Goal: Task Accomplishment & Management: Complete application form

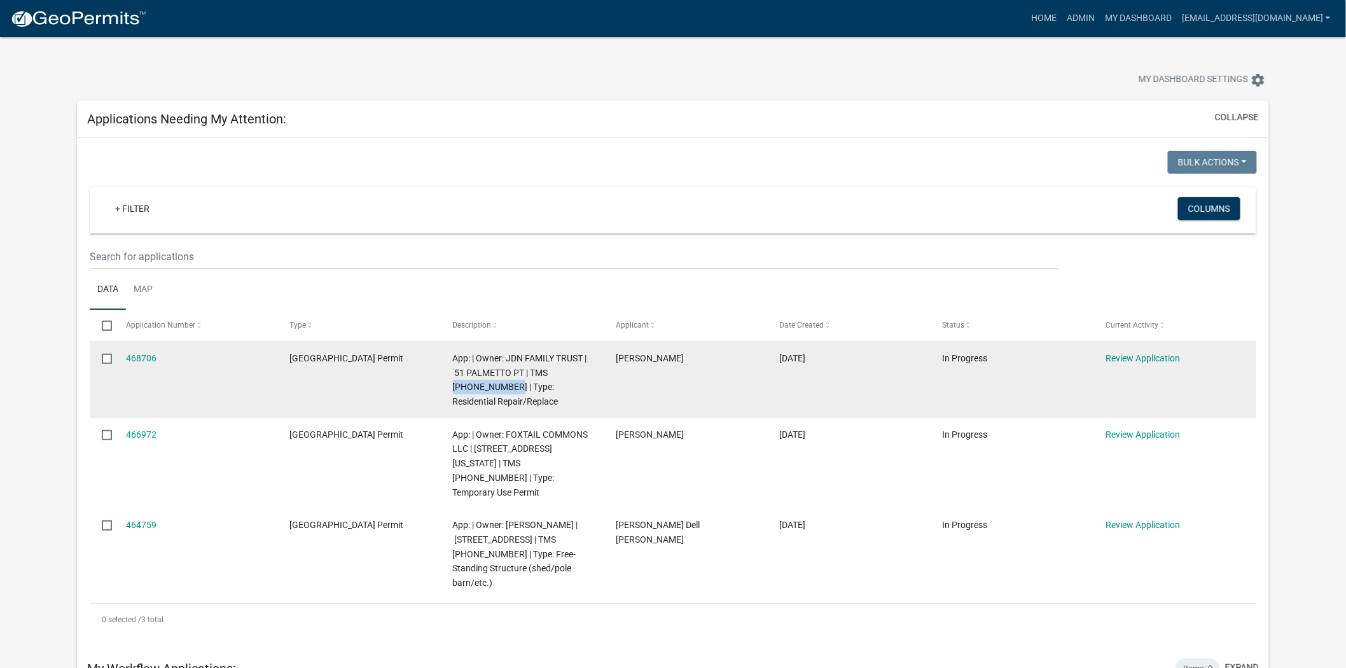
drag, startPoint x: 480, startPoint y: 382, endPoint x: 550, endPoint y: 369, distance: 71.1
click at [550, 369] on span "App: | Owner: JDN FAMILY TRUST | 51 PALMETTO PT | TMS [PHONE_NUMBER] | Type: Re…" at bounding box center [520, 379] width 134 height 53
copy span "039-00-10-041"
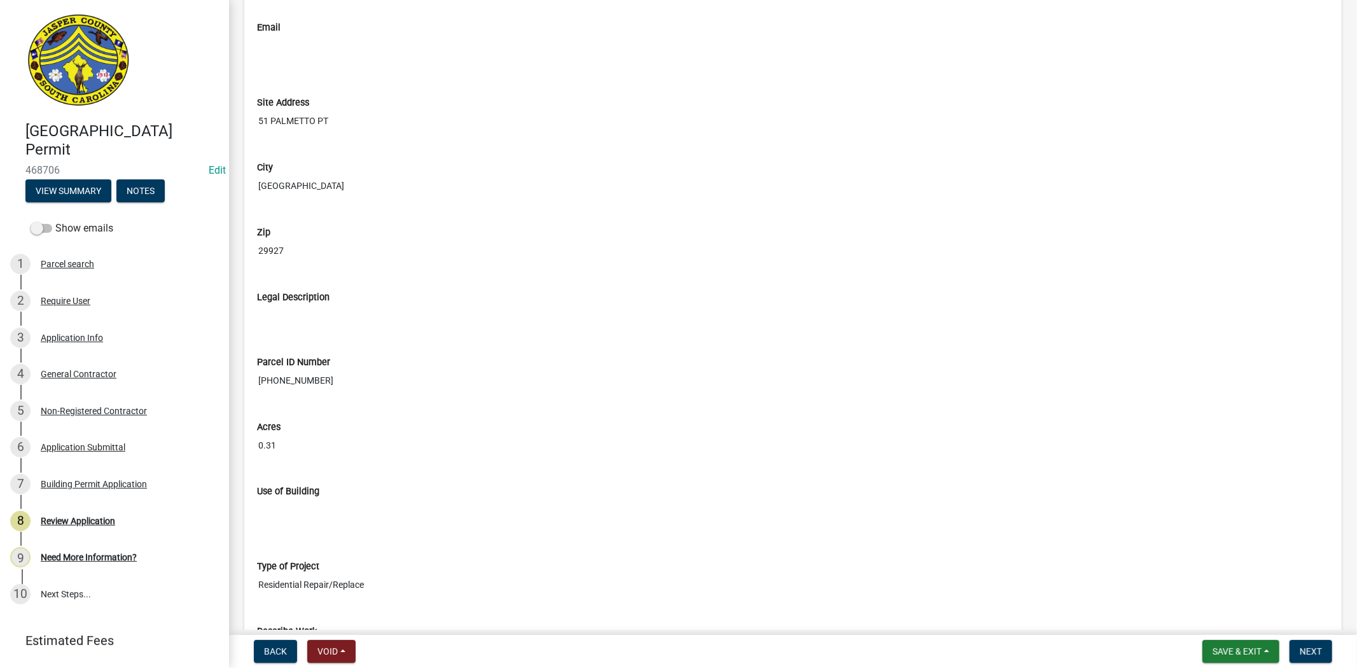
scroll to position [1555, 0]
drag, startPoint x: 322, startPoint y: 385, endPoint x: 251, endPoint y: 379, distance: 71.5
click at [251, 378] on div "Parcel ID Number 039-00-10-041" at bounding box center [792, 365] width 1091 height 65
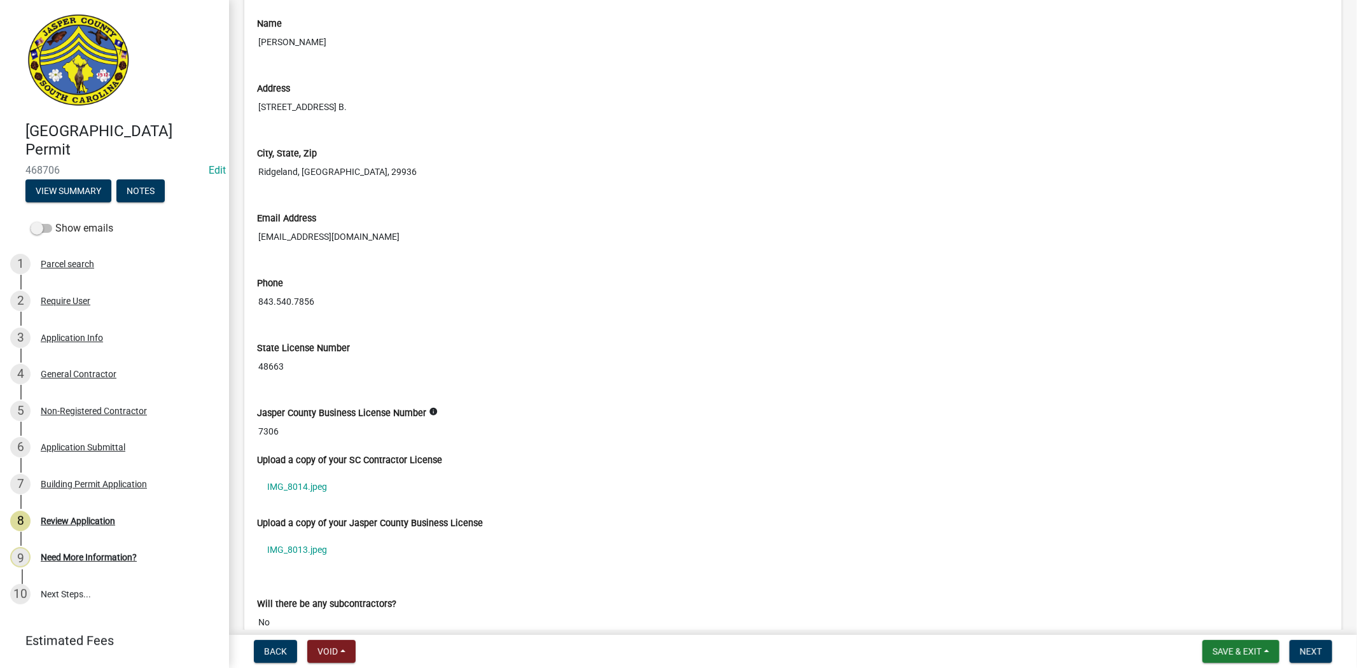
scroll to position [3745, 0]
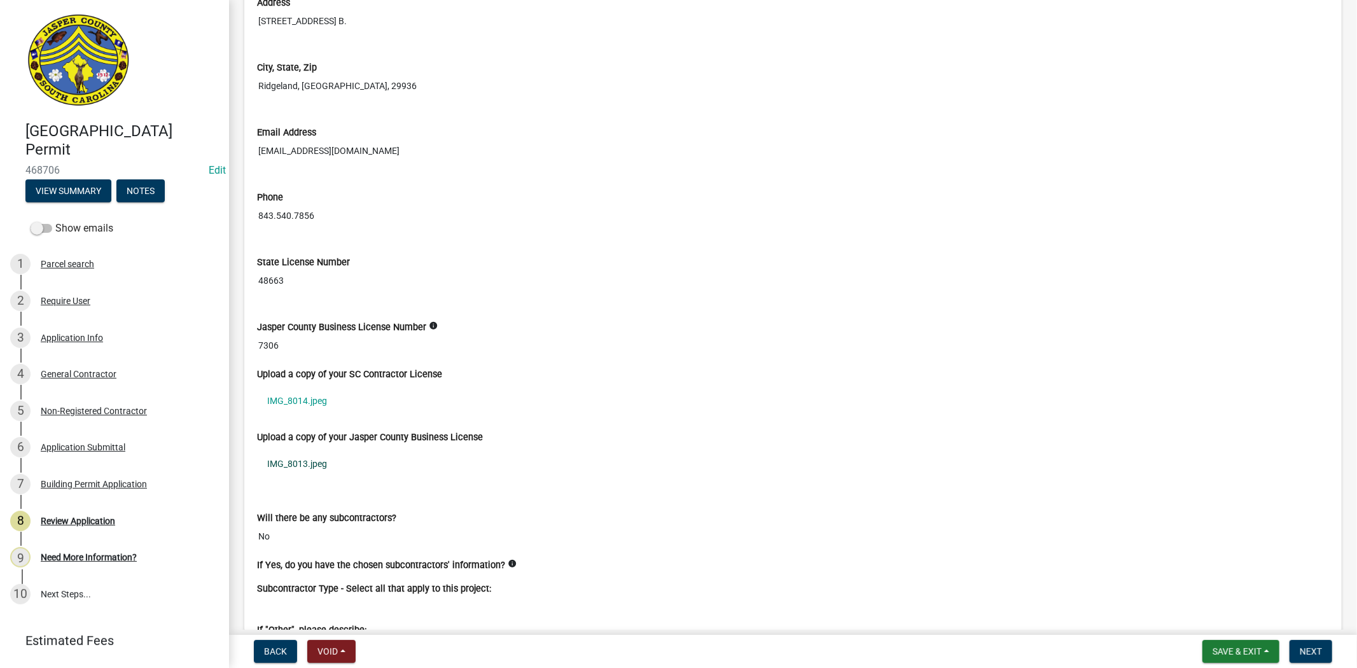
click at [281, 469] on link "IMG_8013.jpeg" at bounding box center [793, 463] width 1072 height 29
click at [295, 404] on link "IMG_8014.jpeg" at bounding box center [793, 400] width 1072 height 29
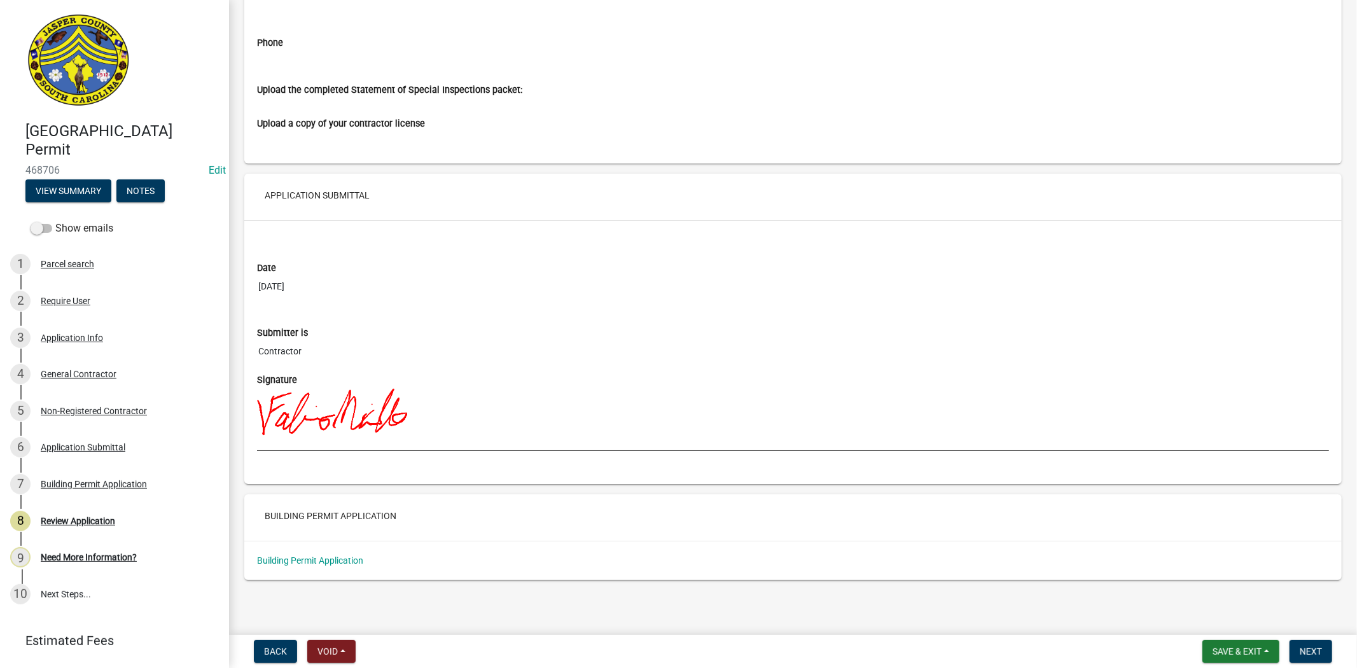
scroll to position [8121, 0]
click at [1320, 649] on span "Next" at bounding box center [1310, 651] width 22 height 10
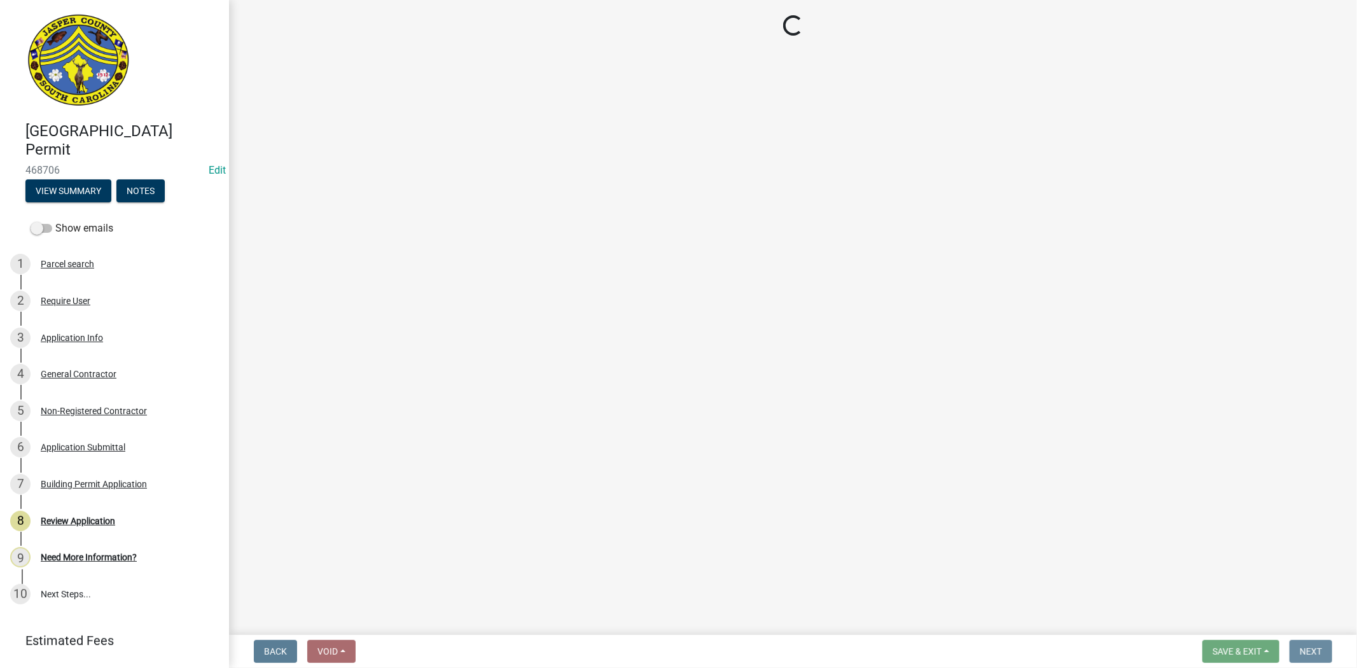
scroll to position [0, 0]
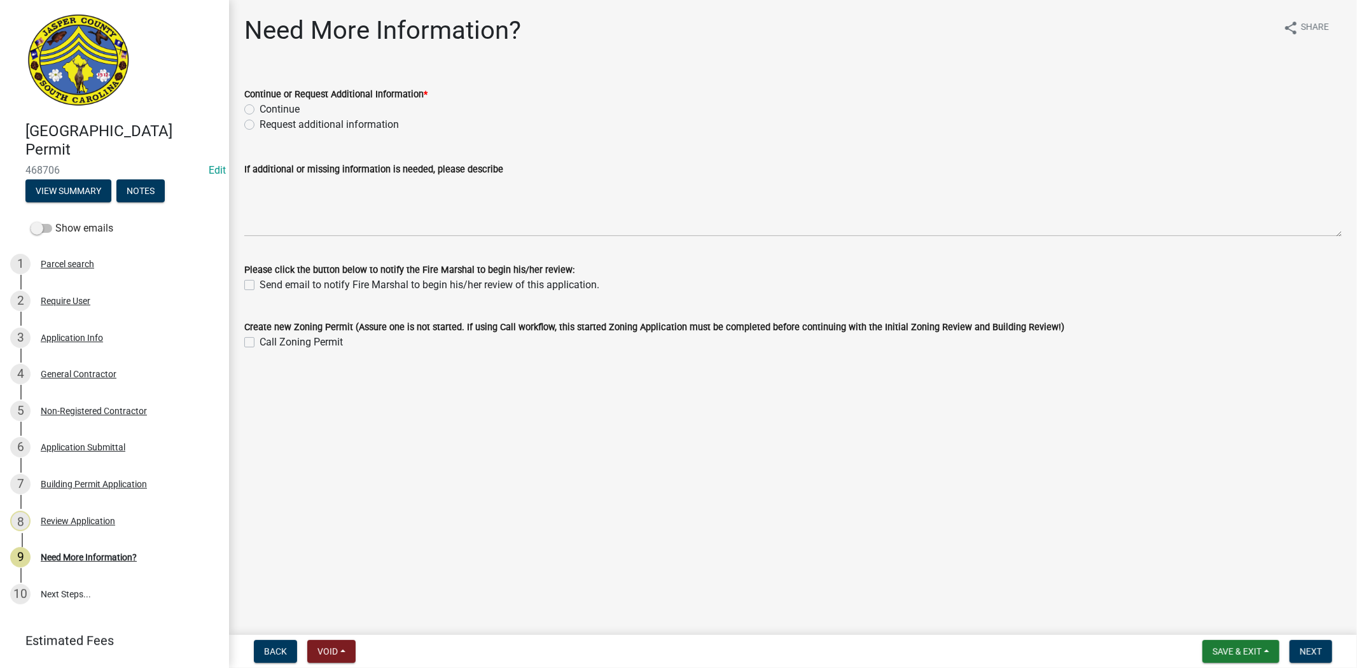
click at [260, 112] on label "Continue" at bounding box center [280, 109] width 40 height 15
click at [260, 110] on input "Continue" at bounding box center [264, 106] width 8 height 8
radio input "true"
click at [1310, 651] on span "Next" at bounding box center [1310, 651] width 22 height 10
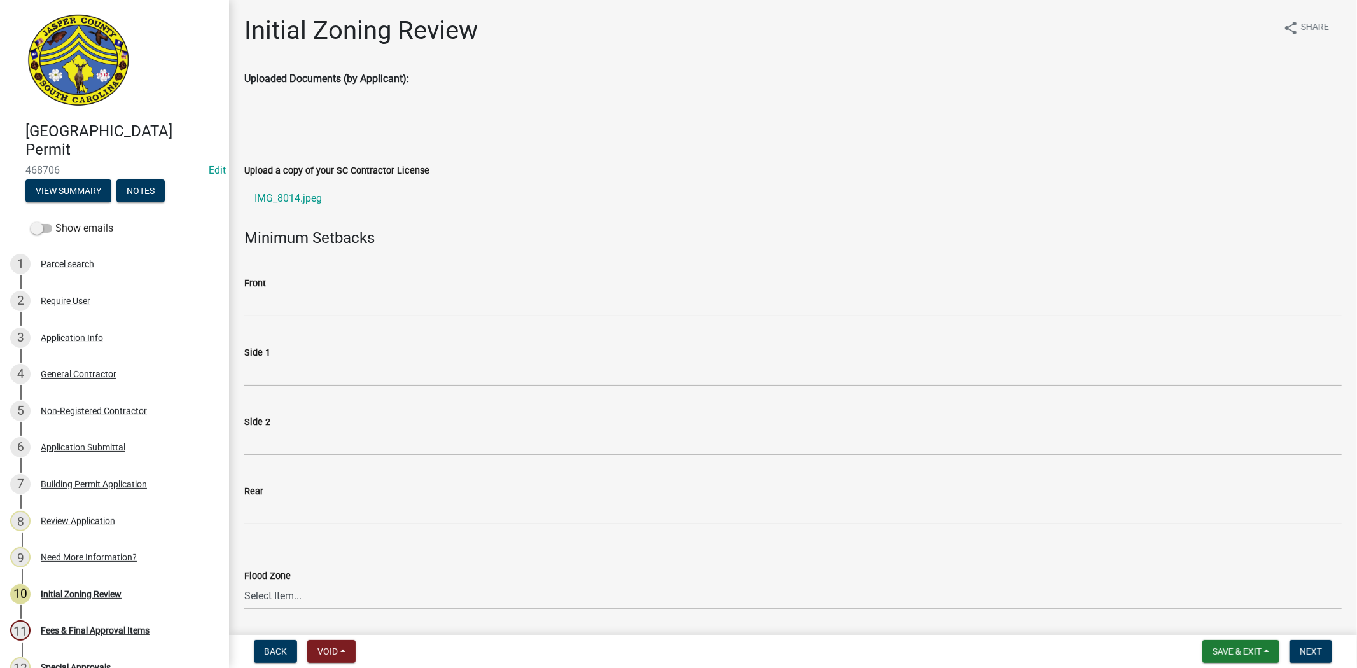
scroll to position [282, 0]
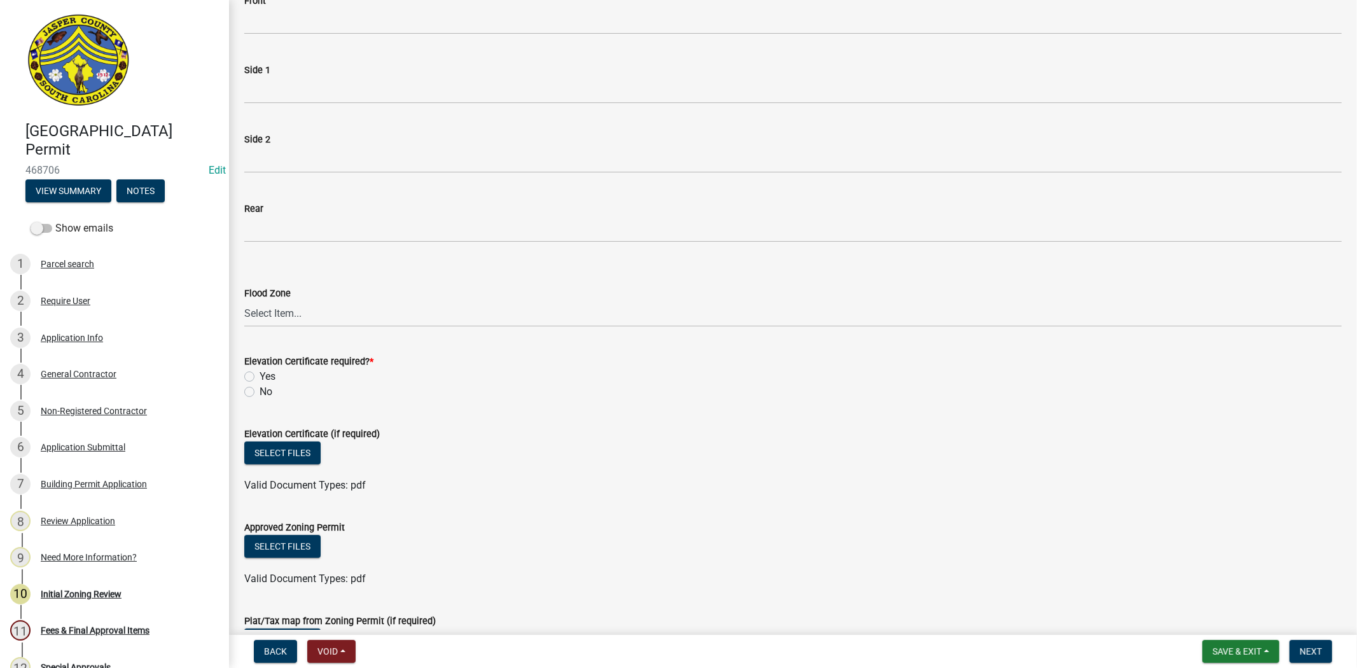
click at [249, 397] on div "No" at bounding box center [792, 391] width 1097 height 15
click at [260, 389] on label "No" at bounding box center [266, 391] width 13 height 15
click at [260, 389] on input "No" at bounding box center [264, 388] width 8 height 8
radio input "true"
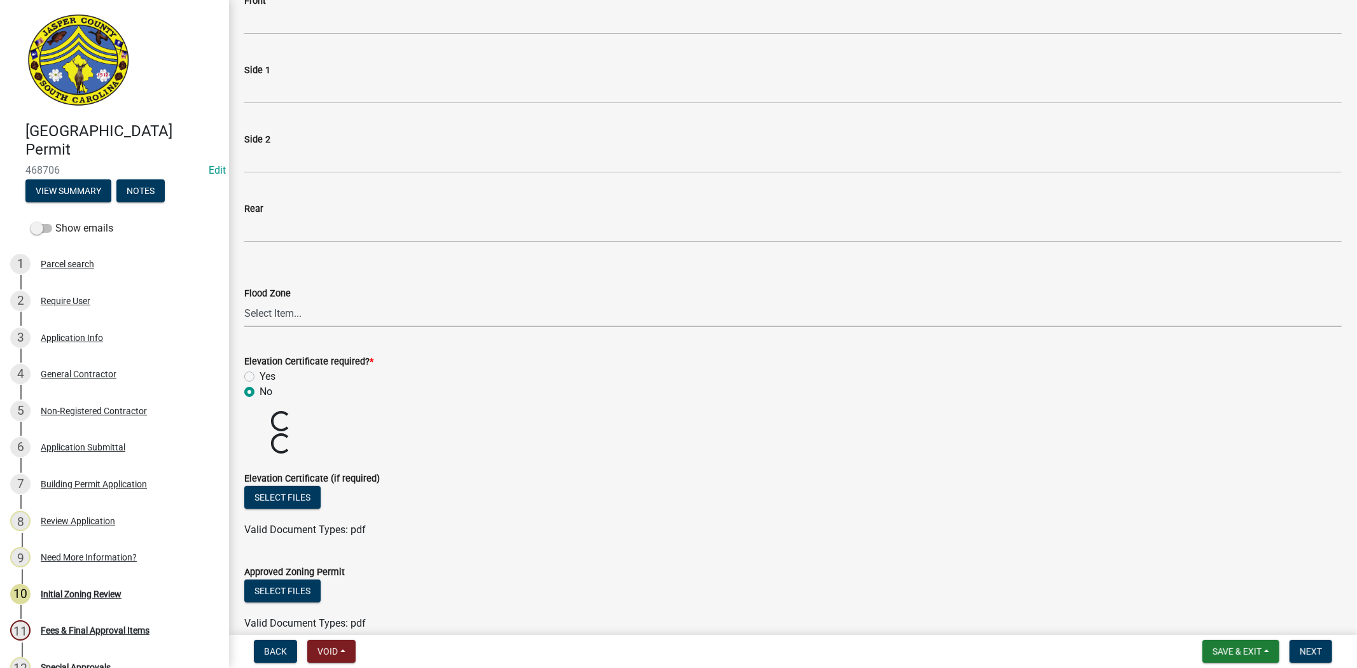
click at [285, 319] on select "Select Item... A AE X Shaded X N/A" at bounding box center [792, 314] width 1097 height 26
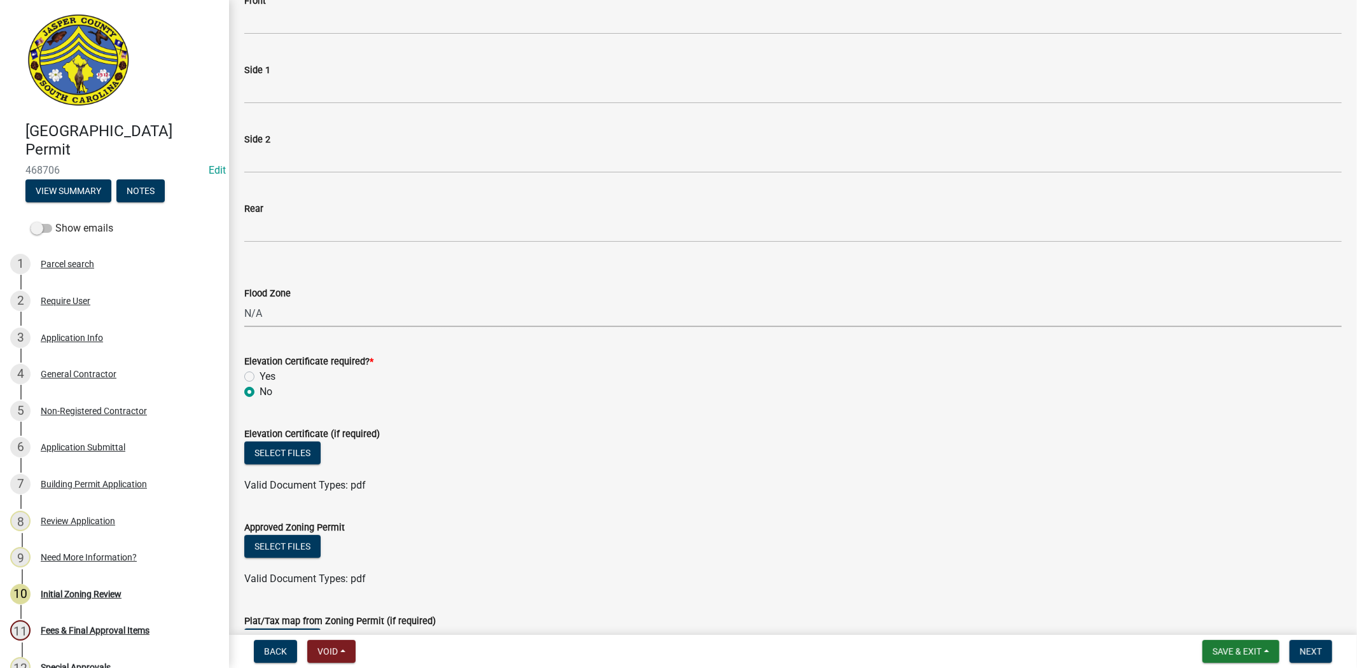
click at [244, 301] on select "Select Item... A AE X Shaded X N/A" at bounding box center [792, 314] width 1097 height 26
select select "ce624d28-693e-44a6-9022-b5351fe15fcb"
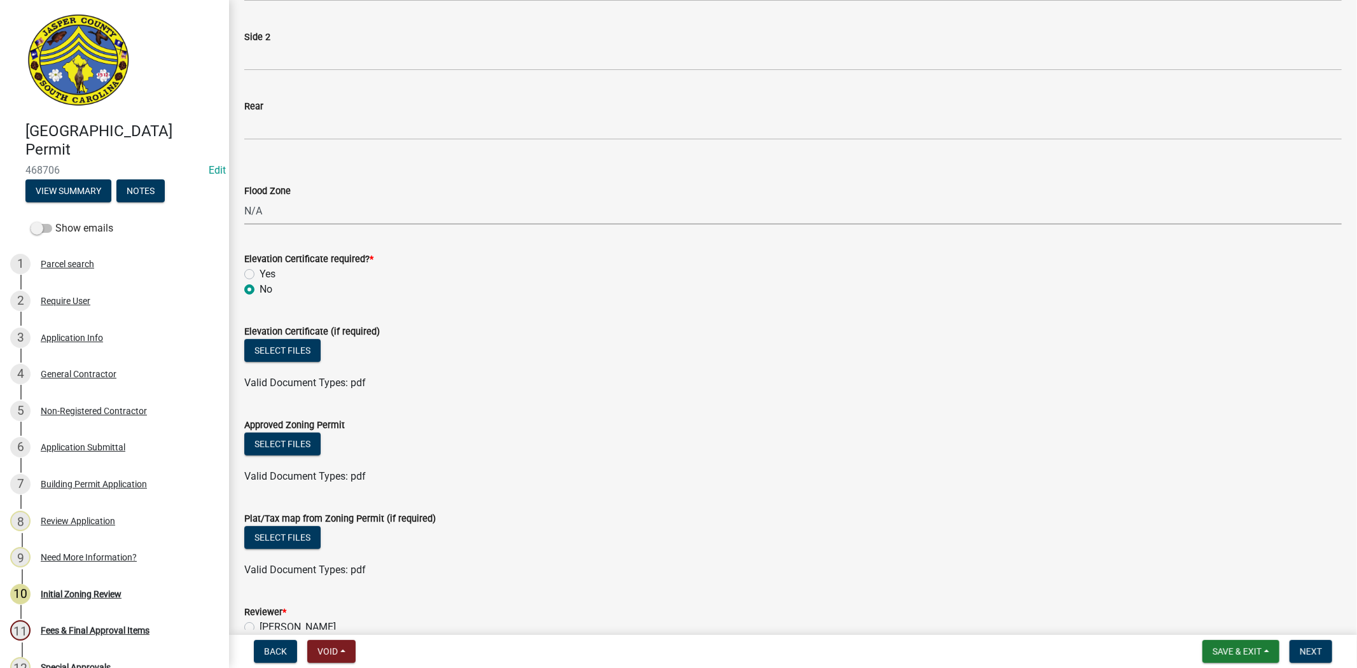
scroll to position [565, 0]
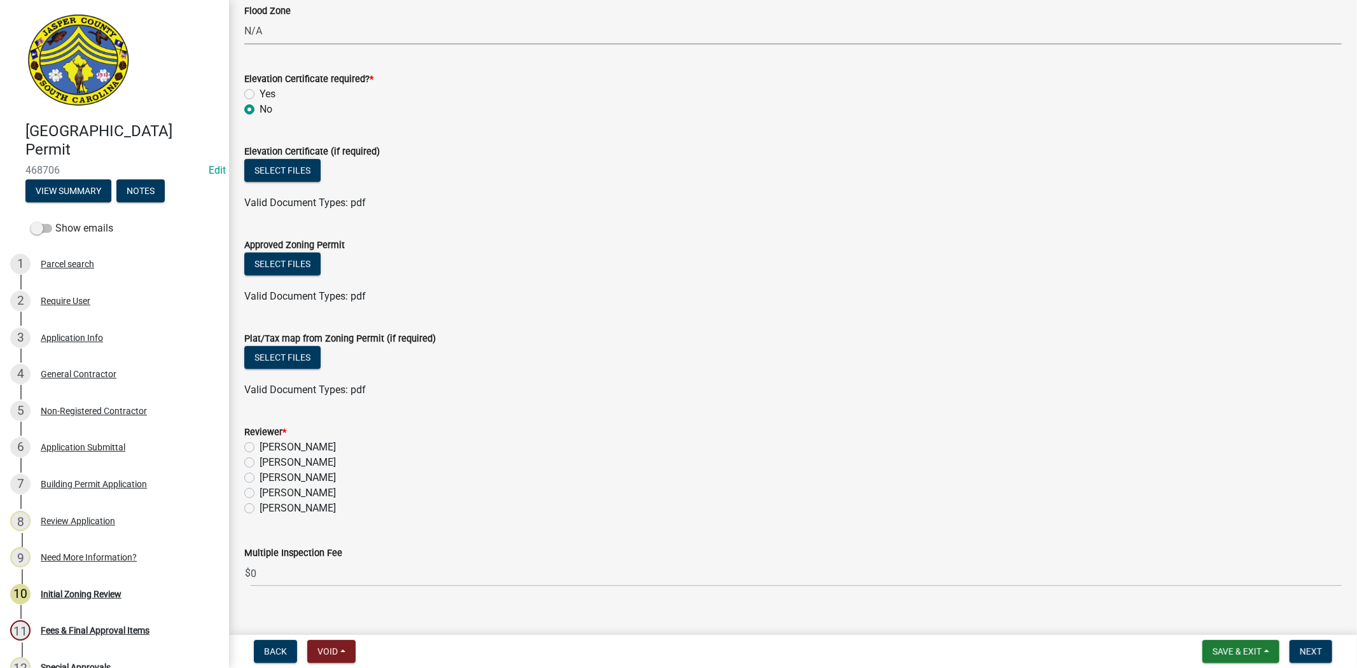
click at [260, 494] on label "Stephanie Oviedo" at bounding box center [298, 492] width 76 height 15
click at [260, 494] on input "Stephanie Oviedo" at bounding box center [264, 489] width 8 height 8
radio input "true"
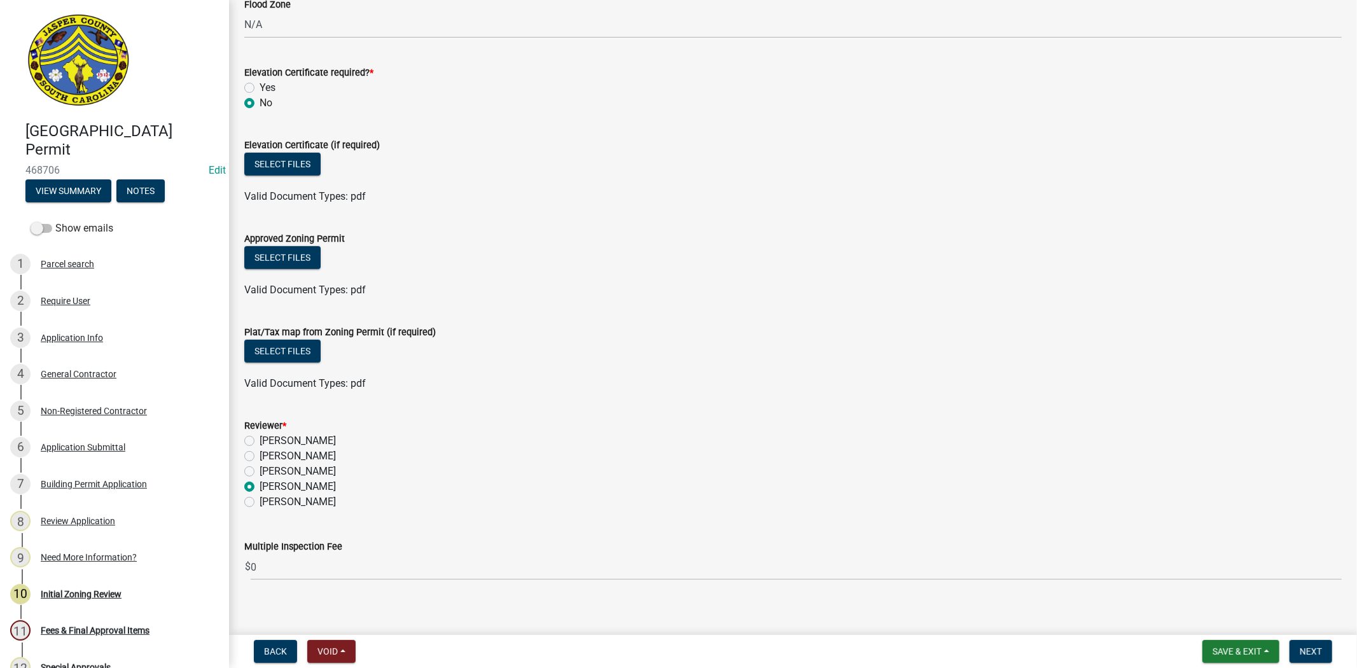
scroll to position [582, 0]
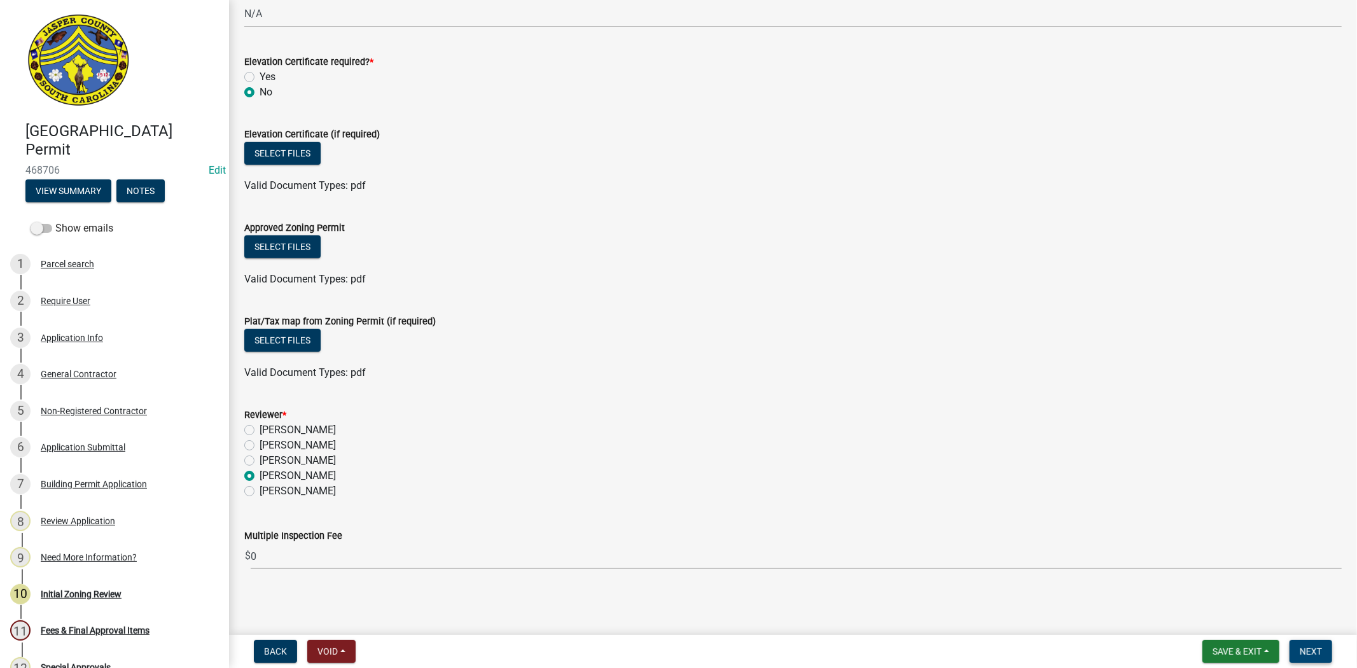
click at [1306, 649] on span "Next" at bounding box center [1310, 651] width 22 height 10
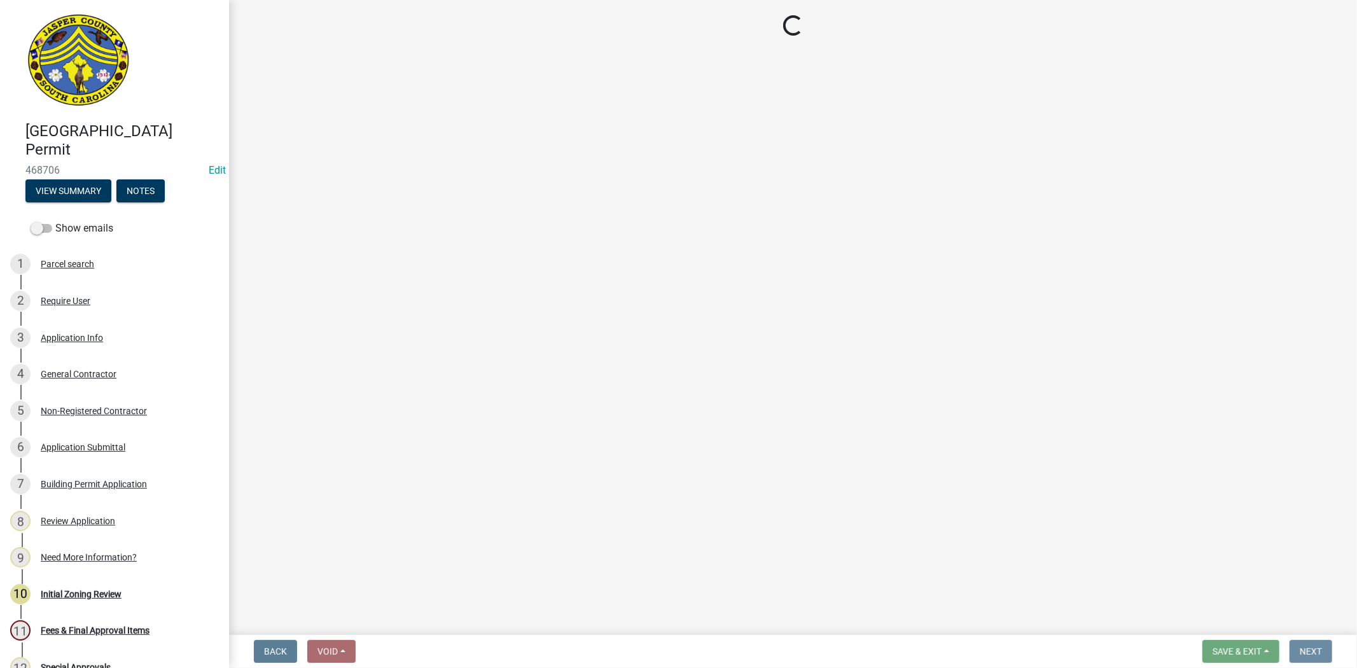
scroll to position [0, 0]
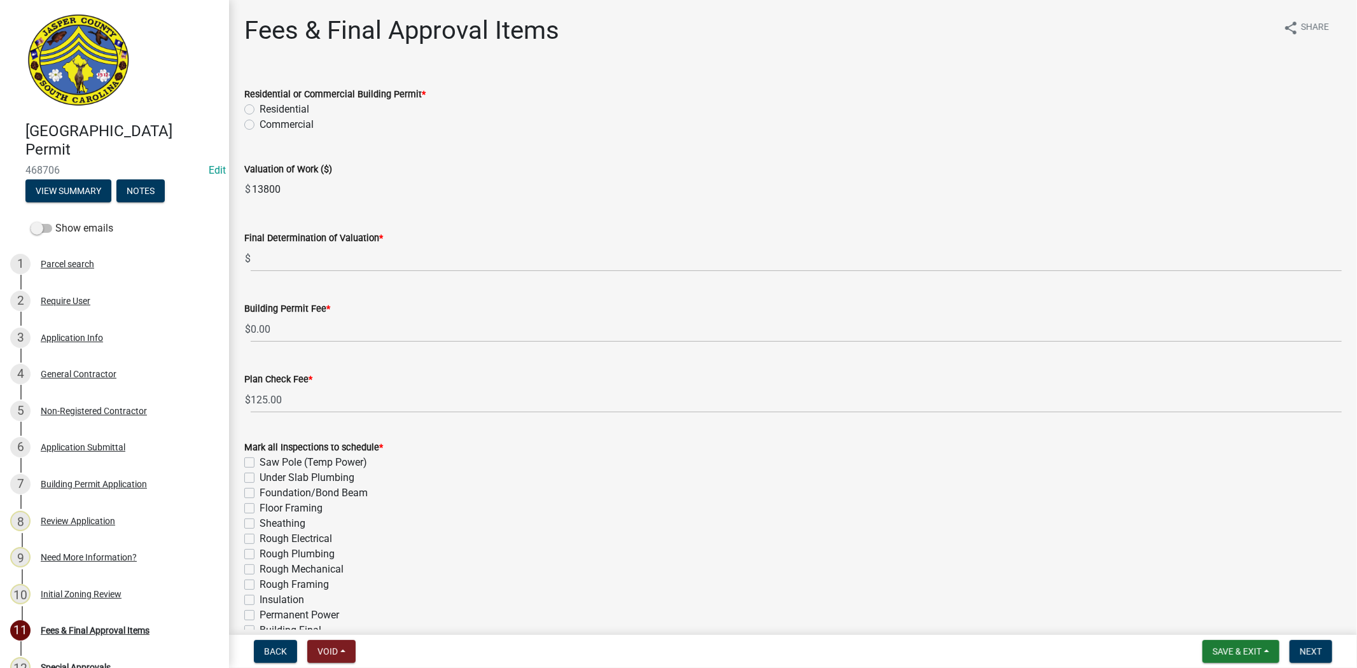
click at [260, 108] on label "Residential" at bounding box center [285, 109] width 50 height 15
click at [260, 108] on input "Residential" at bounding box center [264, 106] width 8 height 8
radio input "true"
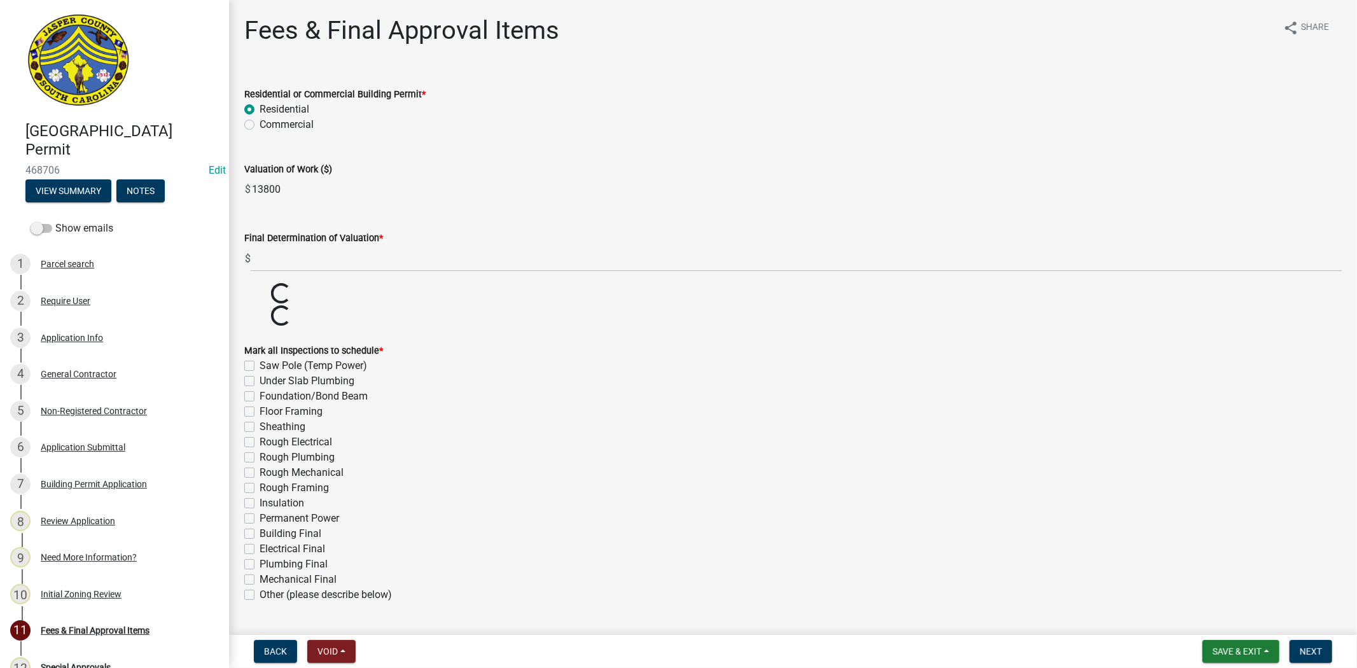
drag, startPoint x: 294, startPoint y: 195, endPoint x: 232, endPoint y: 187, distance: 63.4
click at [232, 187] on div "Fees & Final Approval Items share Share Residential or Commercial Building Perm…" at bounding box center [793, 354] width 1128 height 679
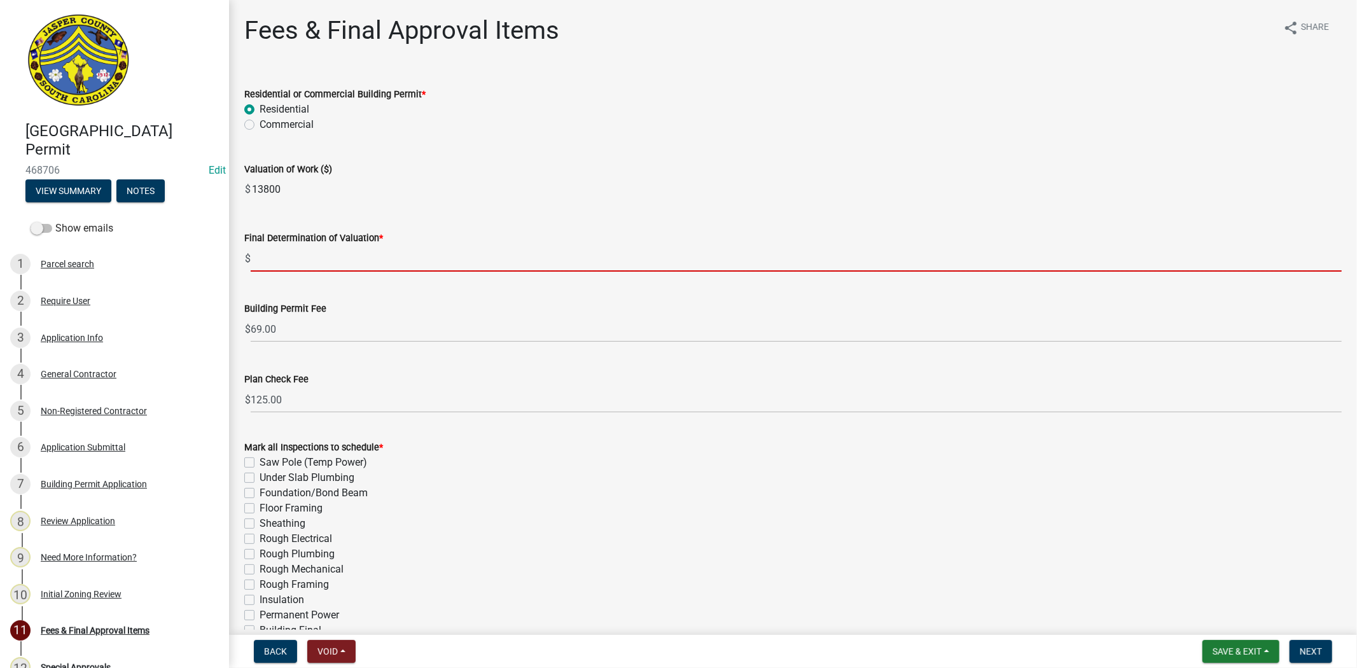
click at [342, 267] on input "text" at bounding box center [796, 259] width 1091 height 26
paste input "13800"
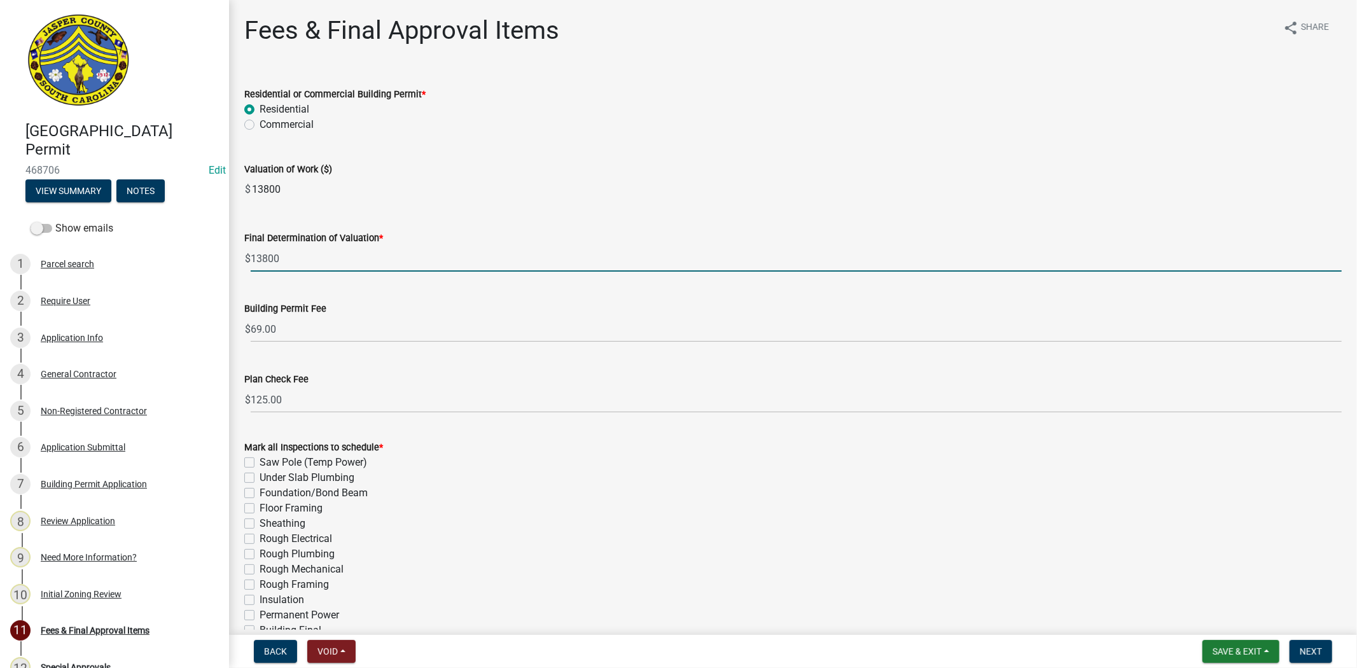
type input "13800"
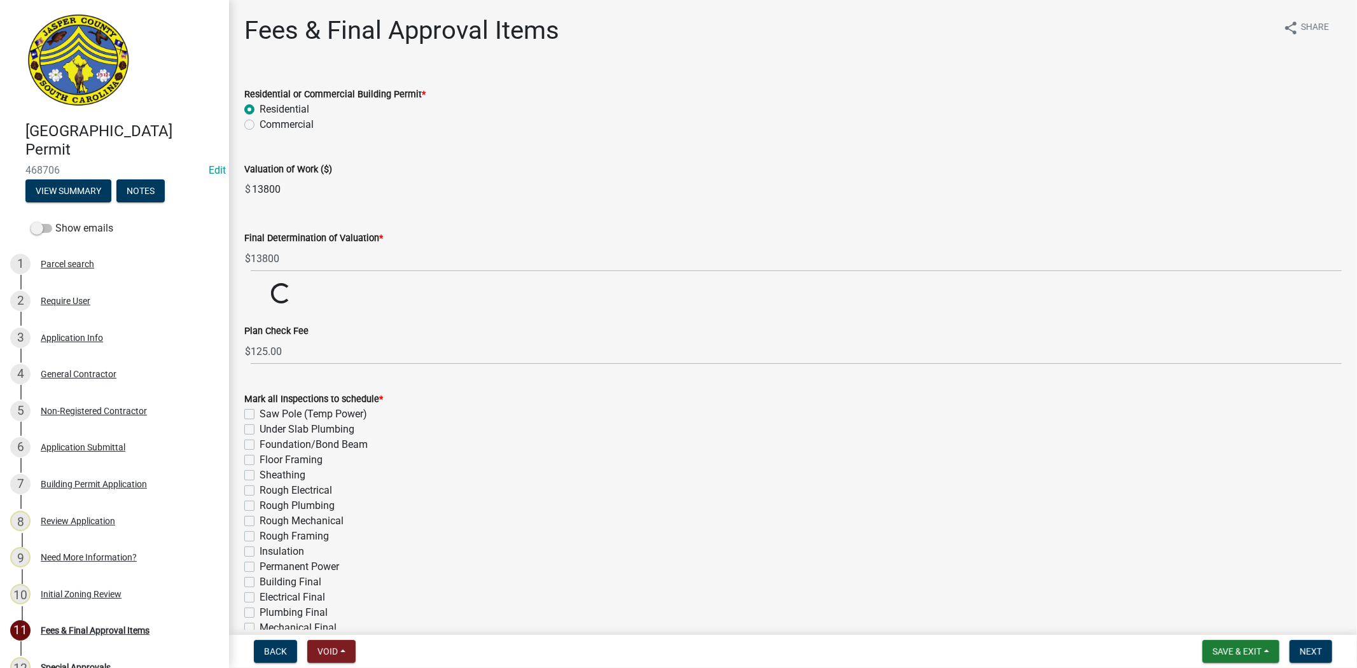
click at [560, 187] on input "13800" at bounding box center [796, 189] width 1091 height 25
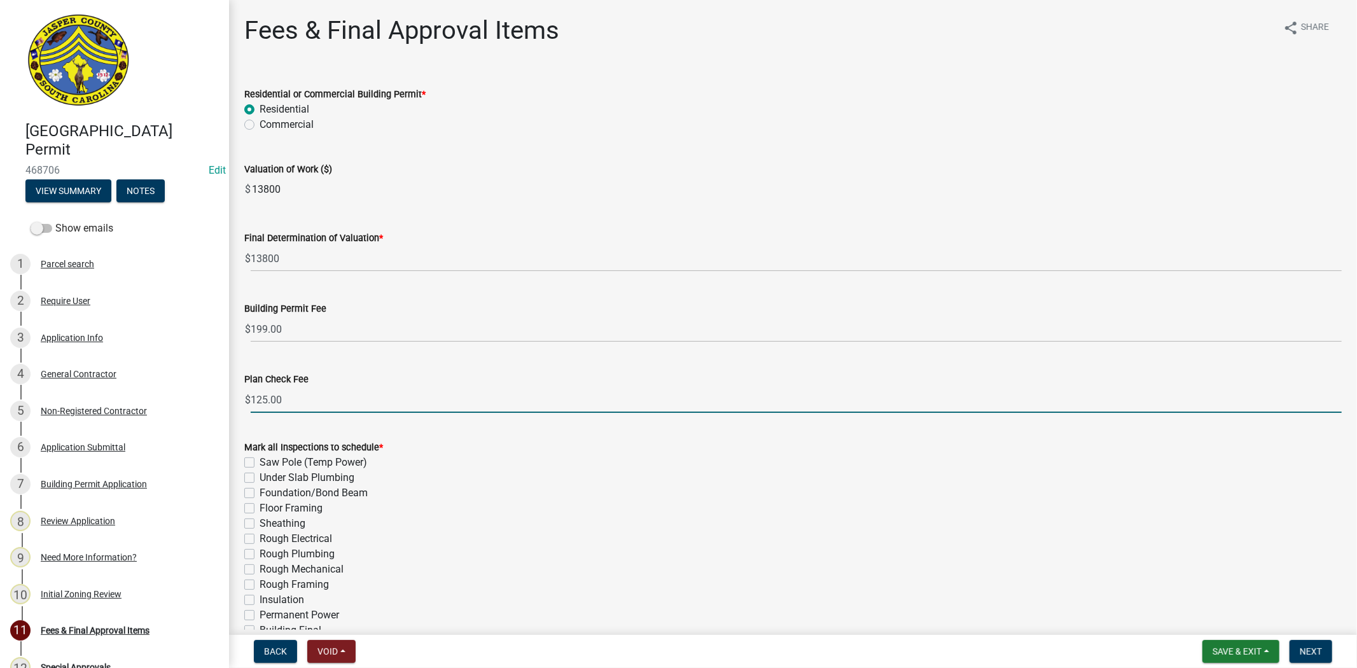
drag, startPoint x: 266, startPoint y: 395, endPoint x: 231, endPoint y: 398, distance: 35.1
click at [231, 398] on div "Fees & Final Approval Items share Share Residential or Commercial Building Perm…" at bounding box center [793, 403] width 1128 height 776
type input "0.00"
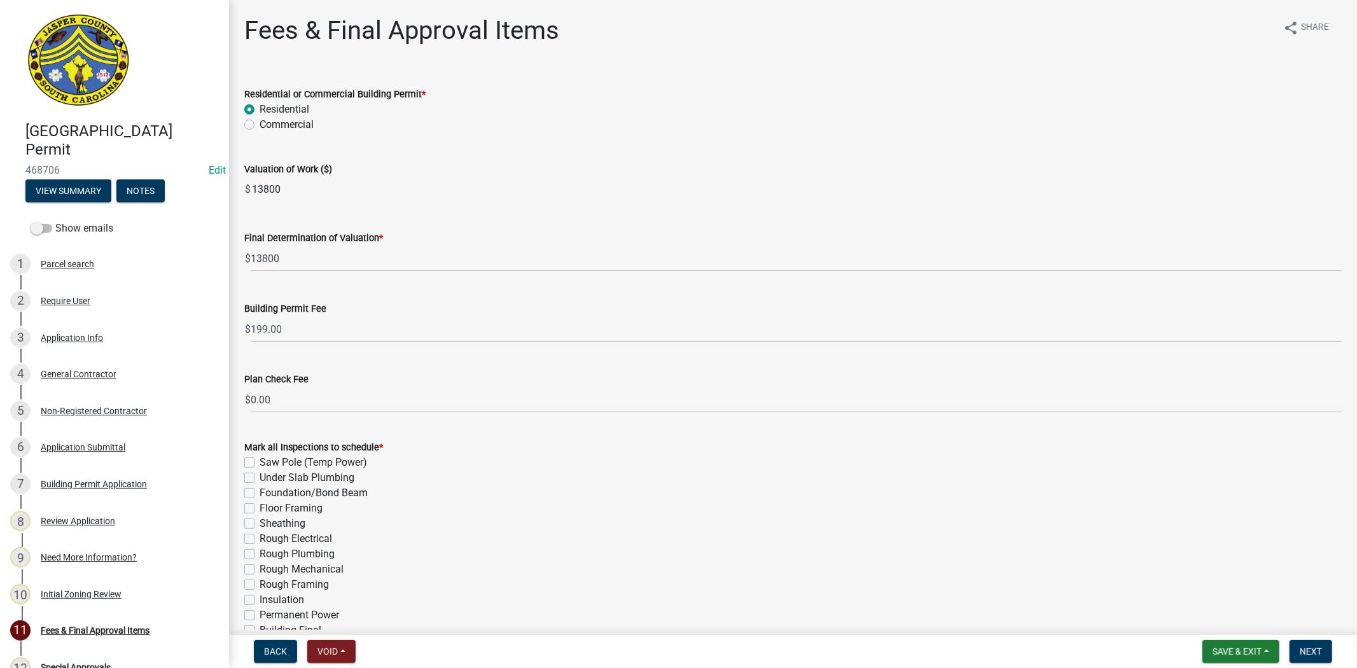
click at [553, 111] on div "Residential" at bounding box center [792, 109] width 1097 height 15
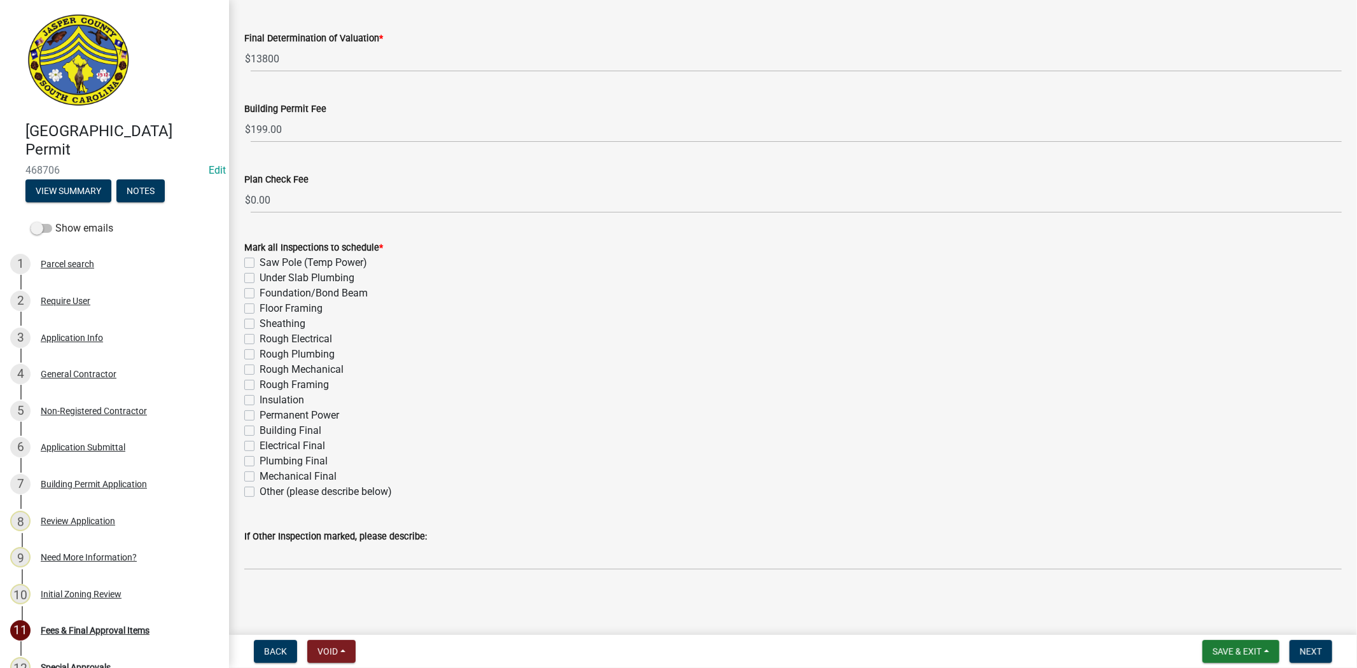
click at [260, 486] on label "Other (please describe below)" at bounding box center [326, 491] width 132 height 15
click at [260, 486] on input "Other (please describe below)" at bounding box center [264, 488] width 8 height 8
checkbox input "true"
checkbox input "false"
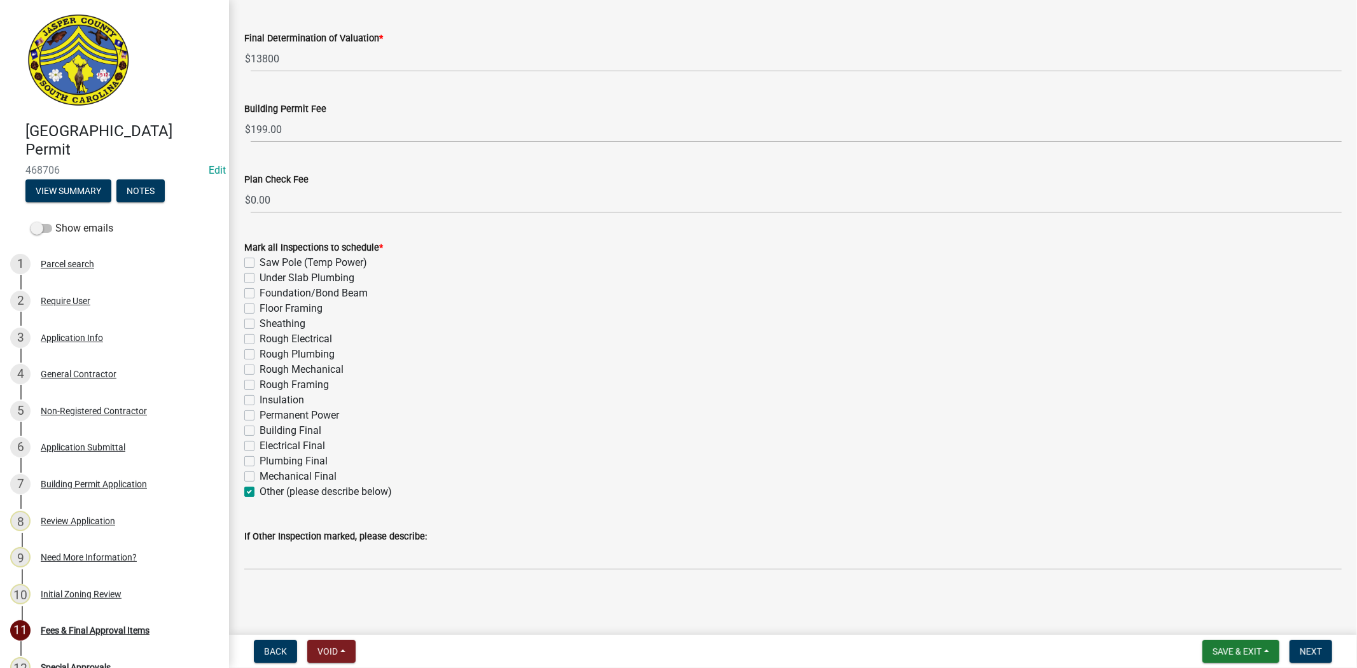
checkbox input "false"
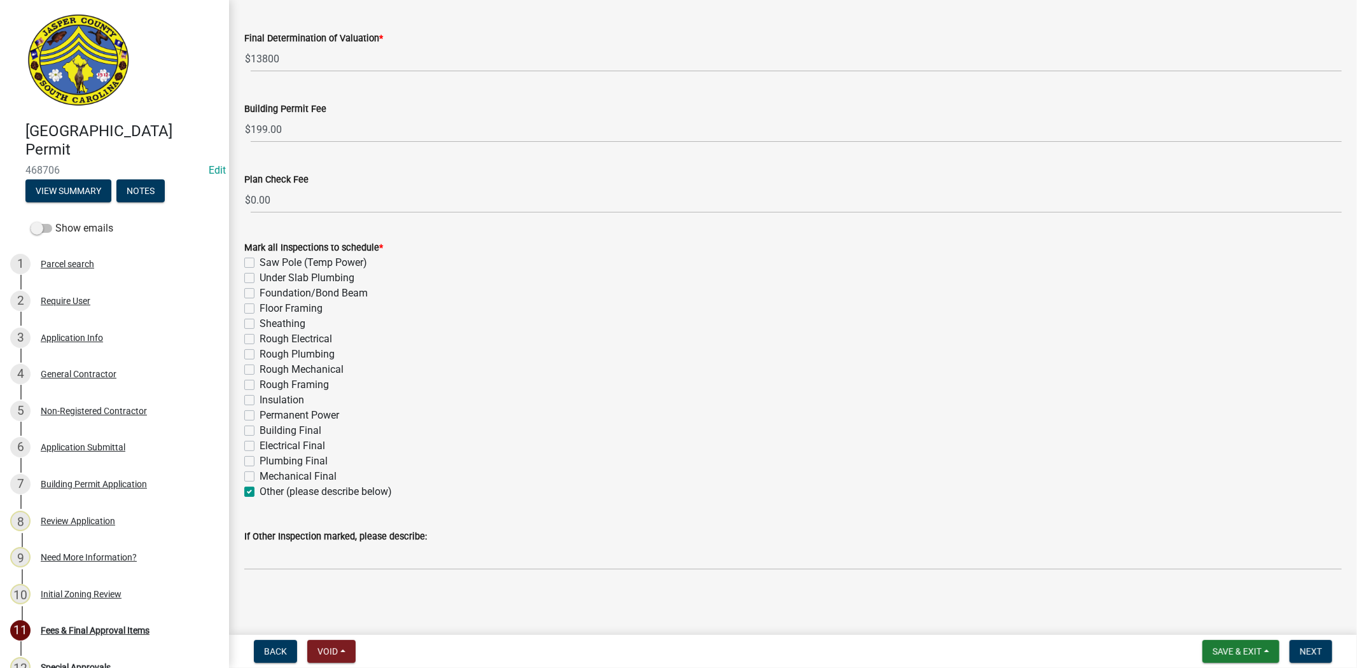
checkbox input "false"
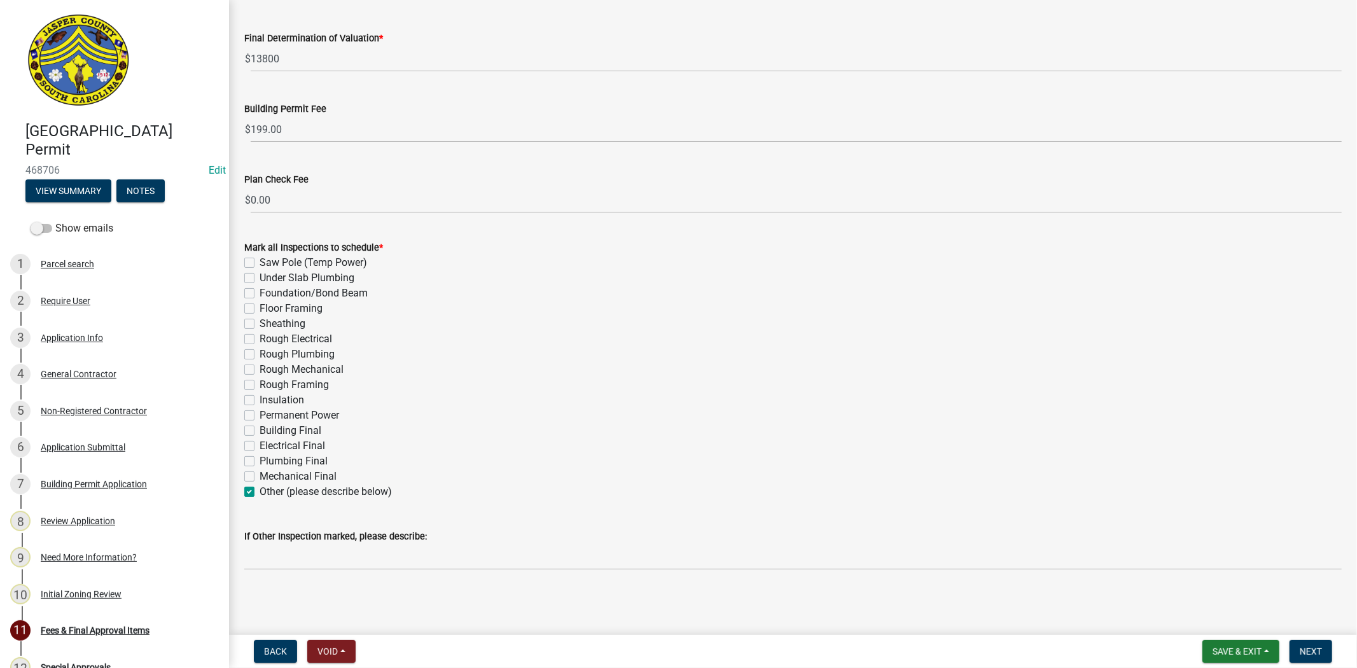
checkbox input "false"
checkbox input "true"
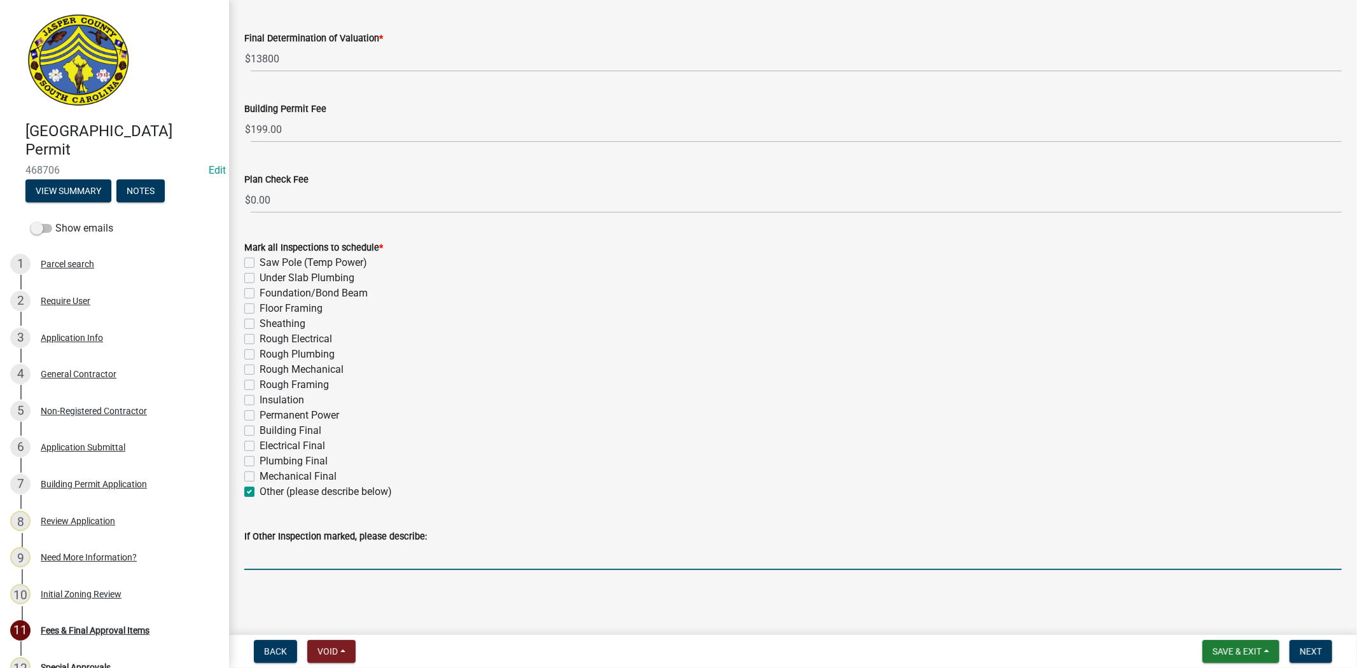
click at [259, 548] on input "If Other Inspection marked, please describe:" at bounding box center [792, 557] width 1097 height 26
type input "Roofing Final"
click at [1239, 653] on span "Save & Exit" at bounding box center [1236, 651] width 49 height 10
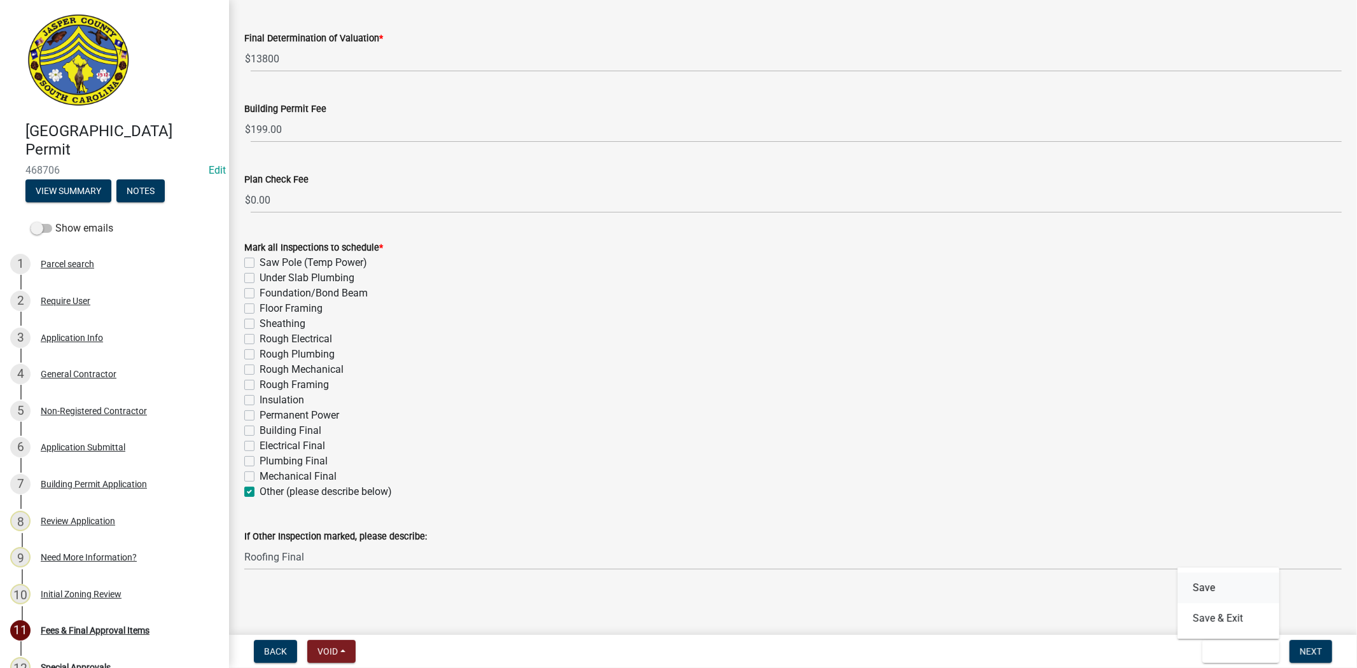
click at [1217, 584] on button "Save" at bounding box center [1228, 587] width 102 height 31
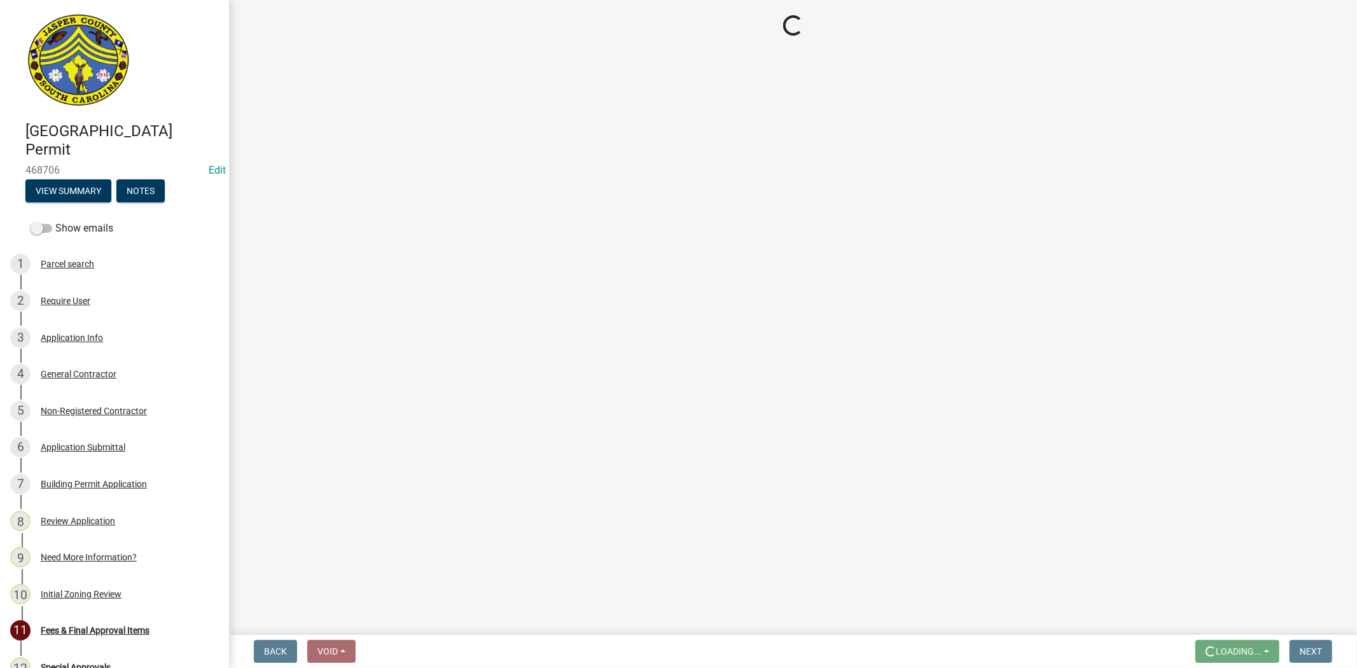
scroll to position [0, 0]
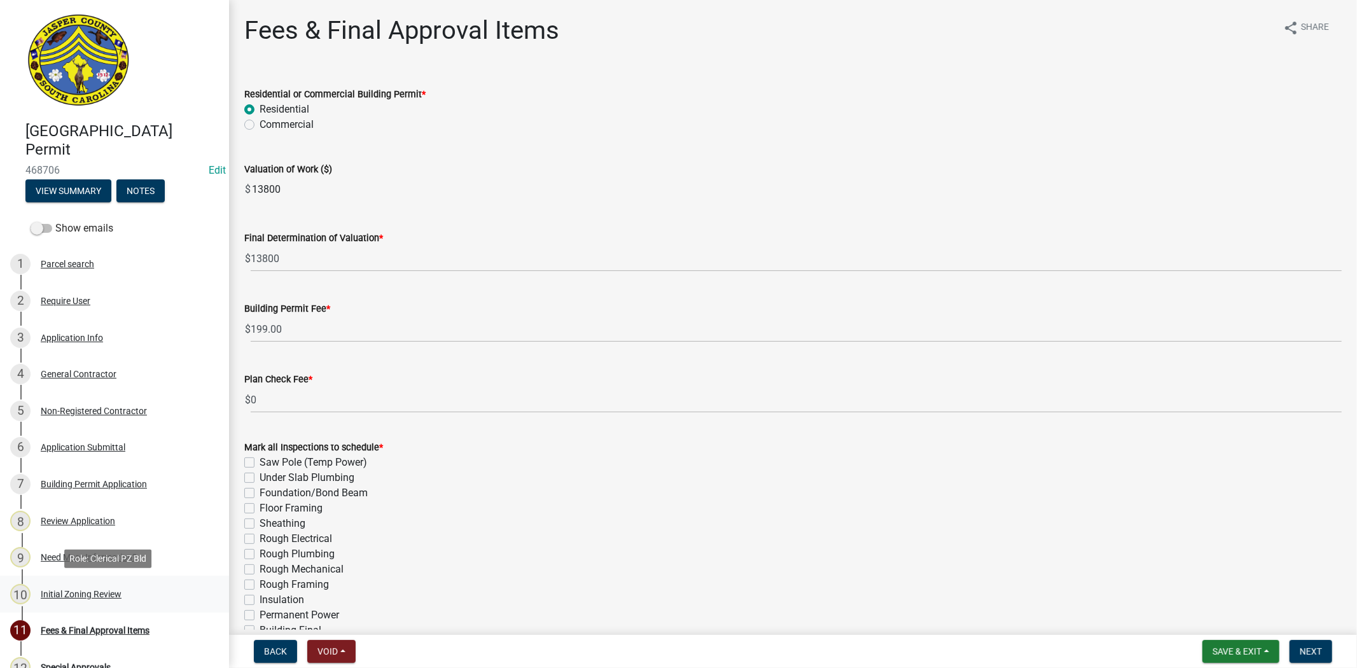
click at [100, 593] on div "Initial Zoning Review" at bounding box center [81, 594] width 81 height 9
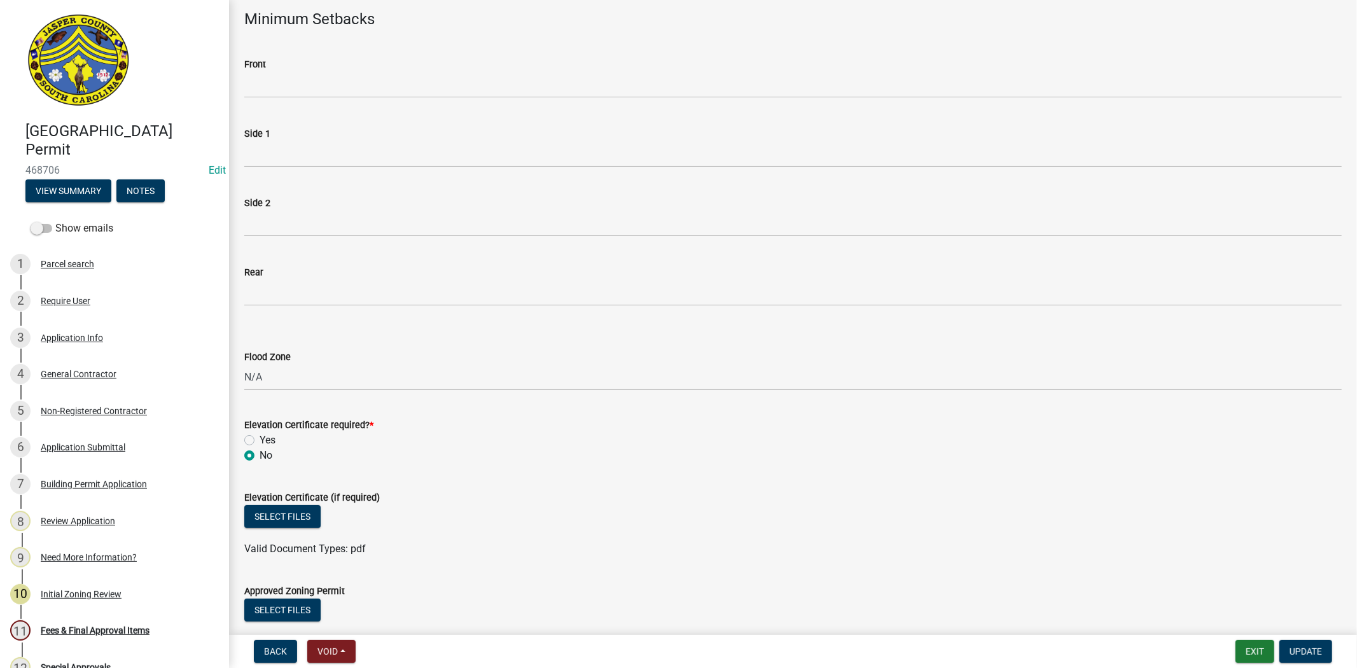
scroll to position [282, 0]
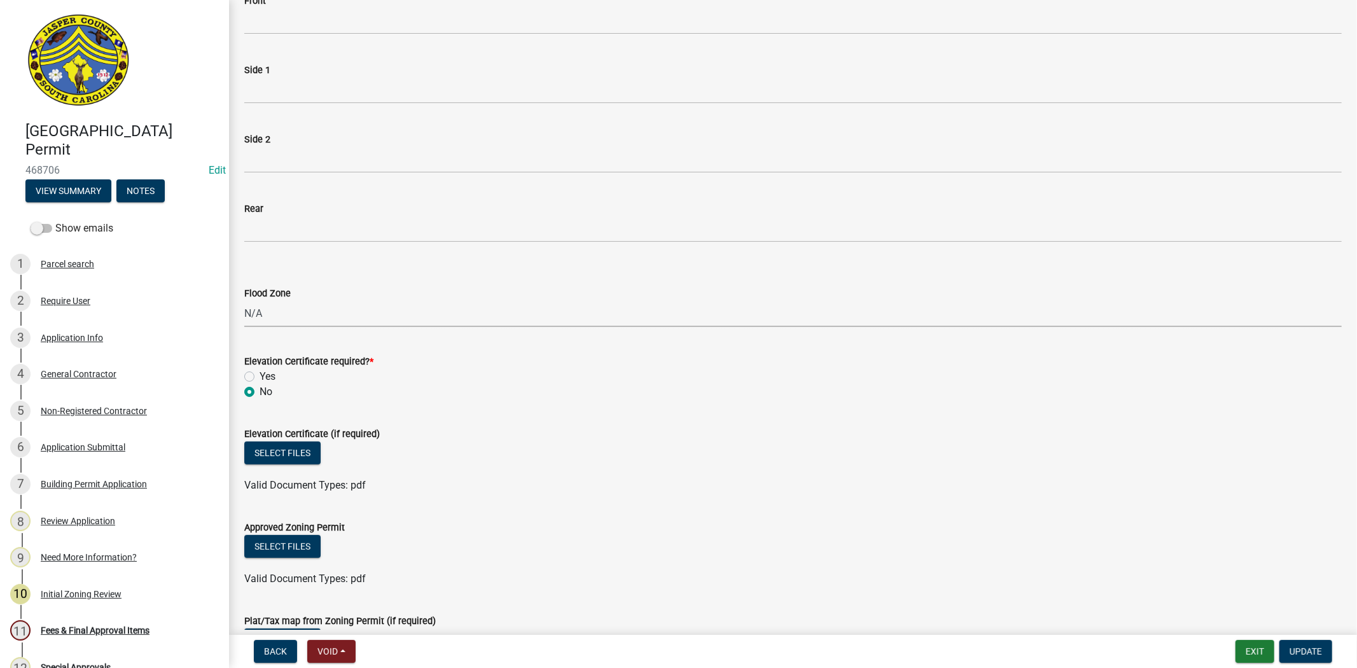
click at [280, 312] on select "Select Item... A AE X Shaded X N/A" at bounding box center [792, 314] width 1097 height 26
click at [244, 301] on select "Select Item... A AE X Shaded X N/A" at bounding box center [792, 314] width 1097 height 26
select select "28e8055b-422e-4c2e-9206-ce7b96ebb91b"
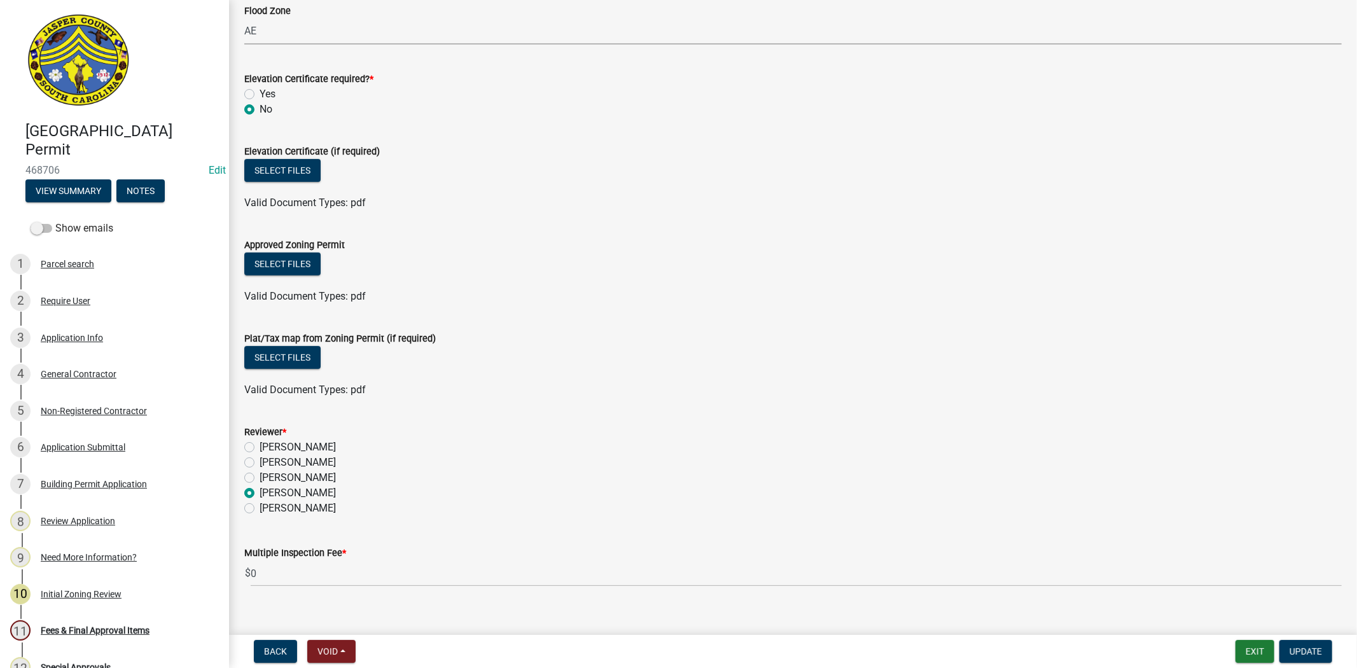
scroll to position [582, 0]
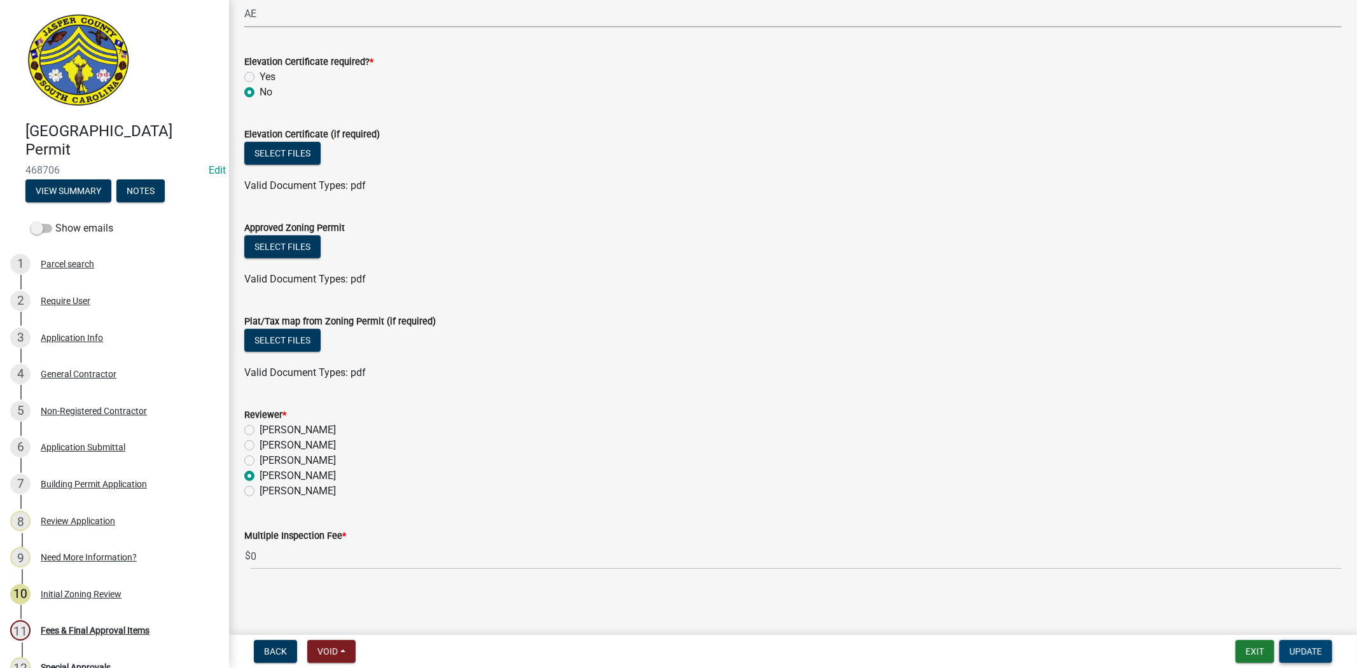
click at [1301, 651] on span "Update" at bounding box center [1305, 651] width 32 height 10
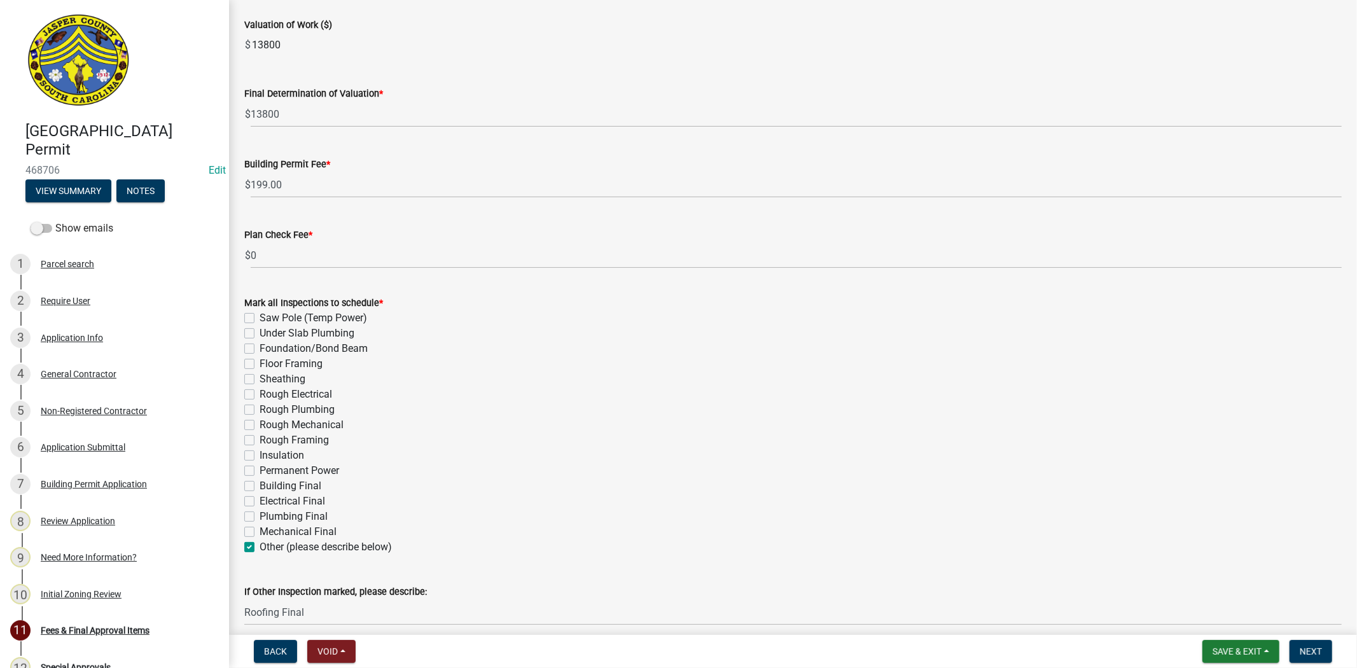
scroll to position [200, 0]
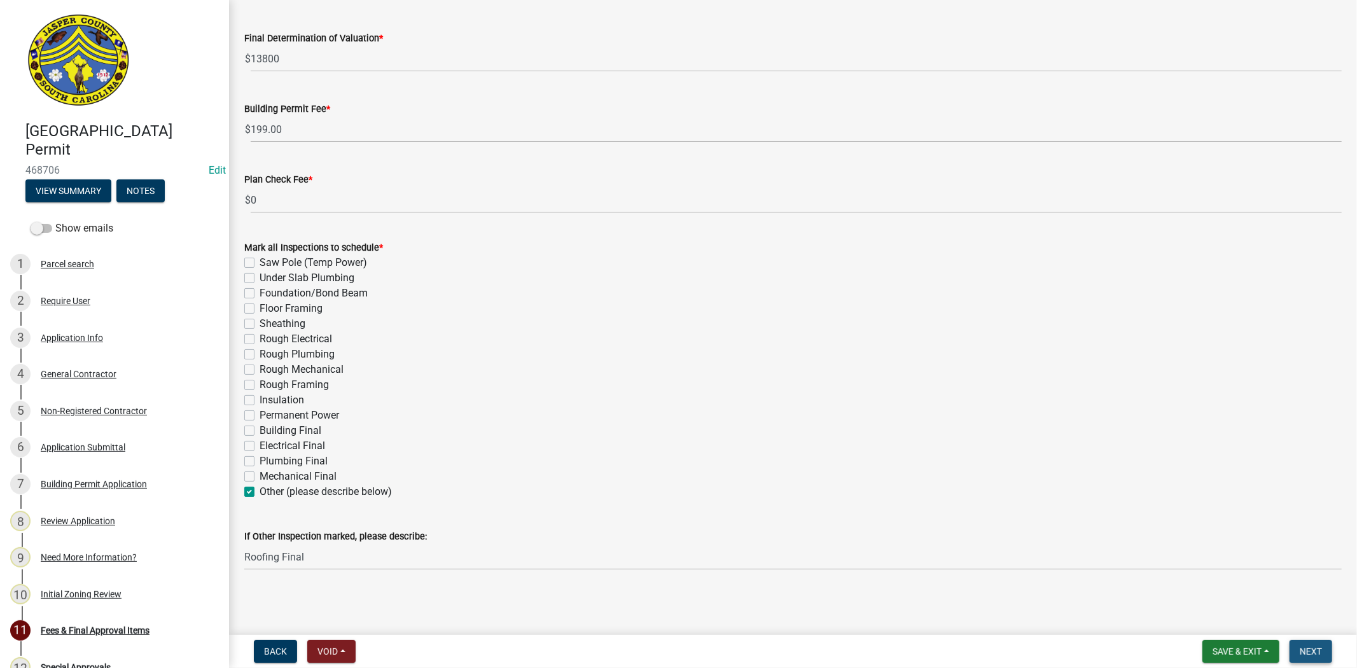
click at [1306, 651] on span "Next" at bounding box center [1310, 651] width 22 height 10
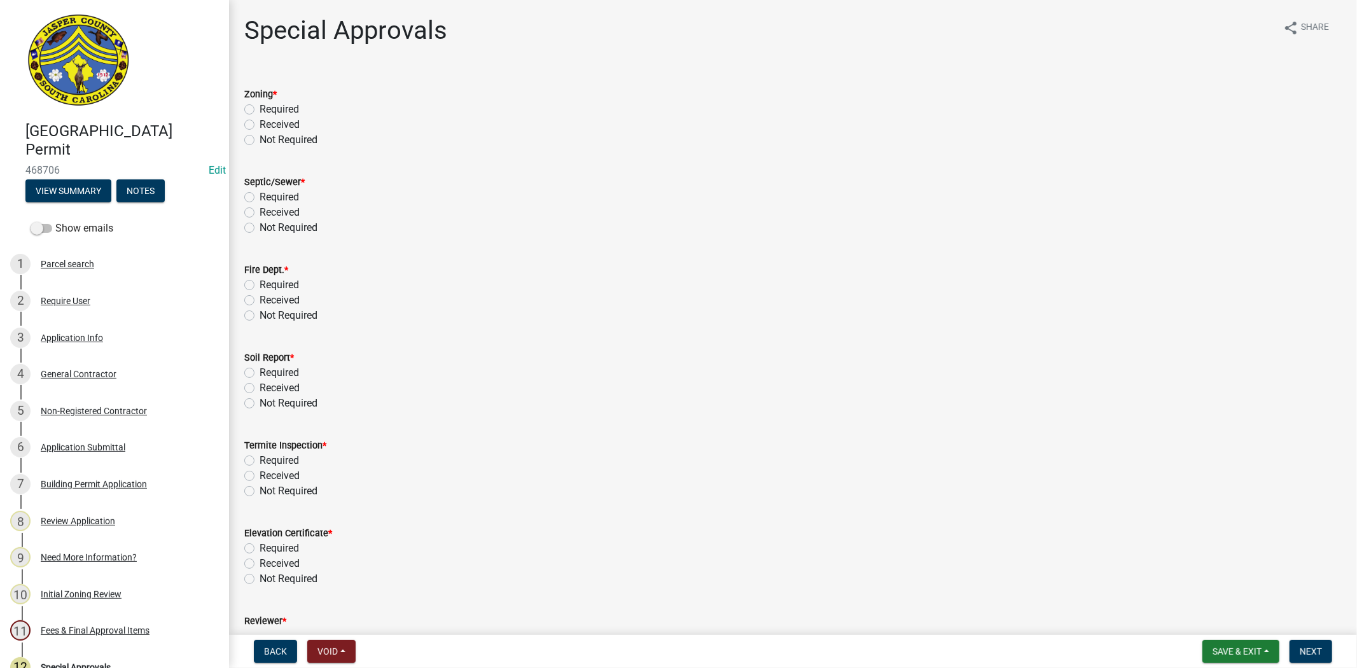
click at [260, 141] on label "Not Required" at bounding box center [289, 139] width 58 height 15
click at [260, 141] on input "Not Required" at bounding box center [264, 136] width 8 height 8
radio input "true"
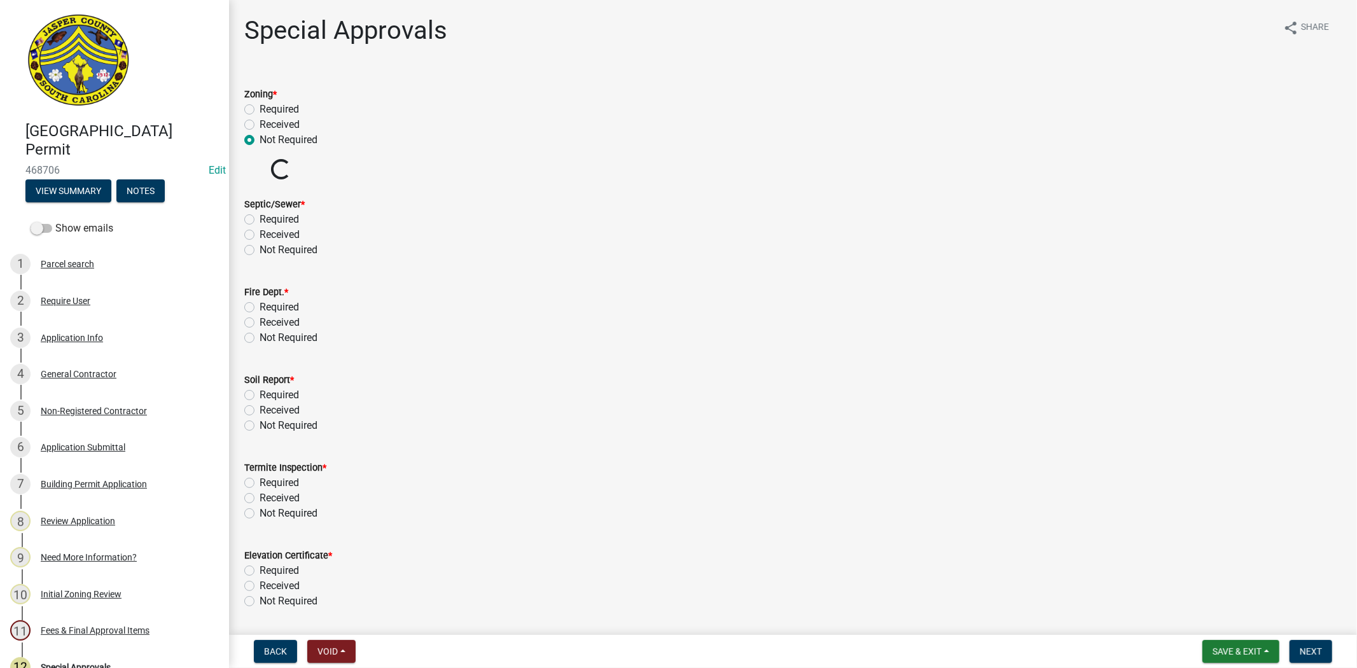
click at [260, 248] on label "Not Required" at bounding box center [289, 249] width 58 height 15
click at [260, 248] on input "Not Required" at bounding box center [264, 246] width 8 height 8
radio input "true"
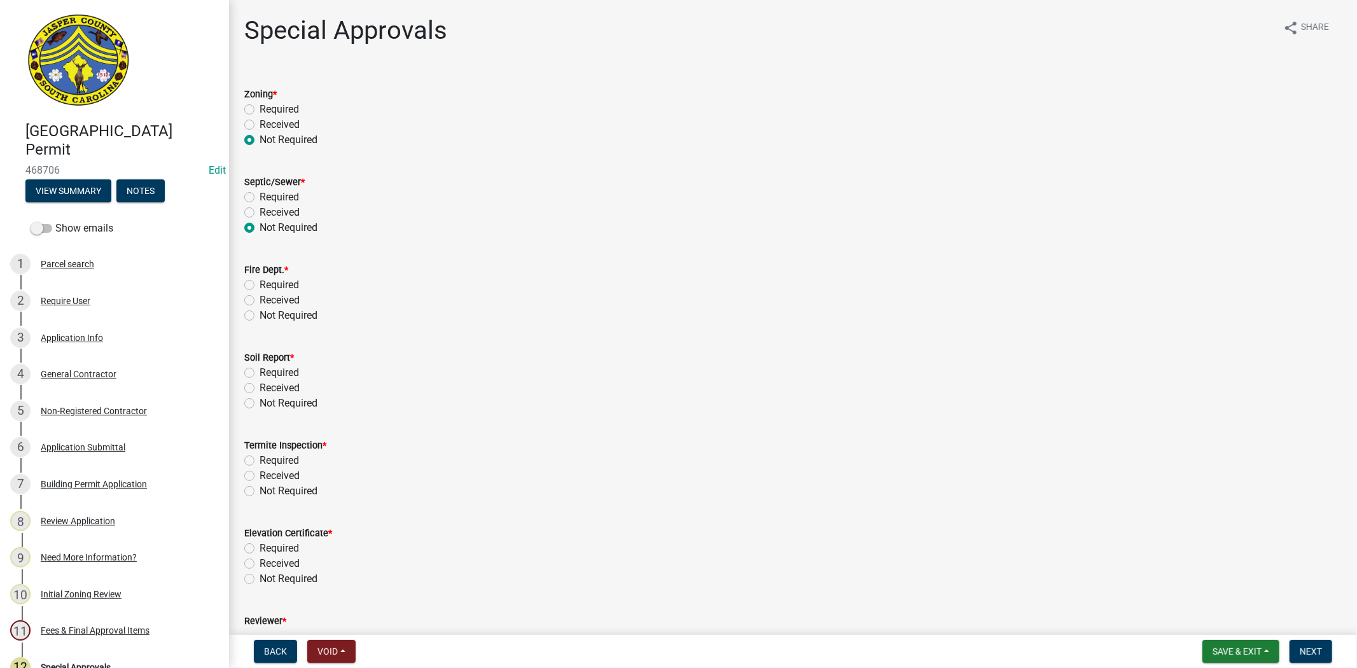
click at [246, 338] on form "Soil Report * Required Received Not Required" at bounding box center [792, 373] width 1097 height 76
click at [249, 321] on div "Not Required" at bounding box center [792, 315] width 1097 height 15
click at [260, 319] on label "Not Required" at bounding box center [289, 315] width 58 height 15
click at [260, 316] on input "Not Required" at bounding box center [264, 312] width 8 height 8
radio input "true"
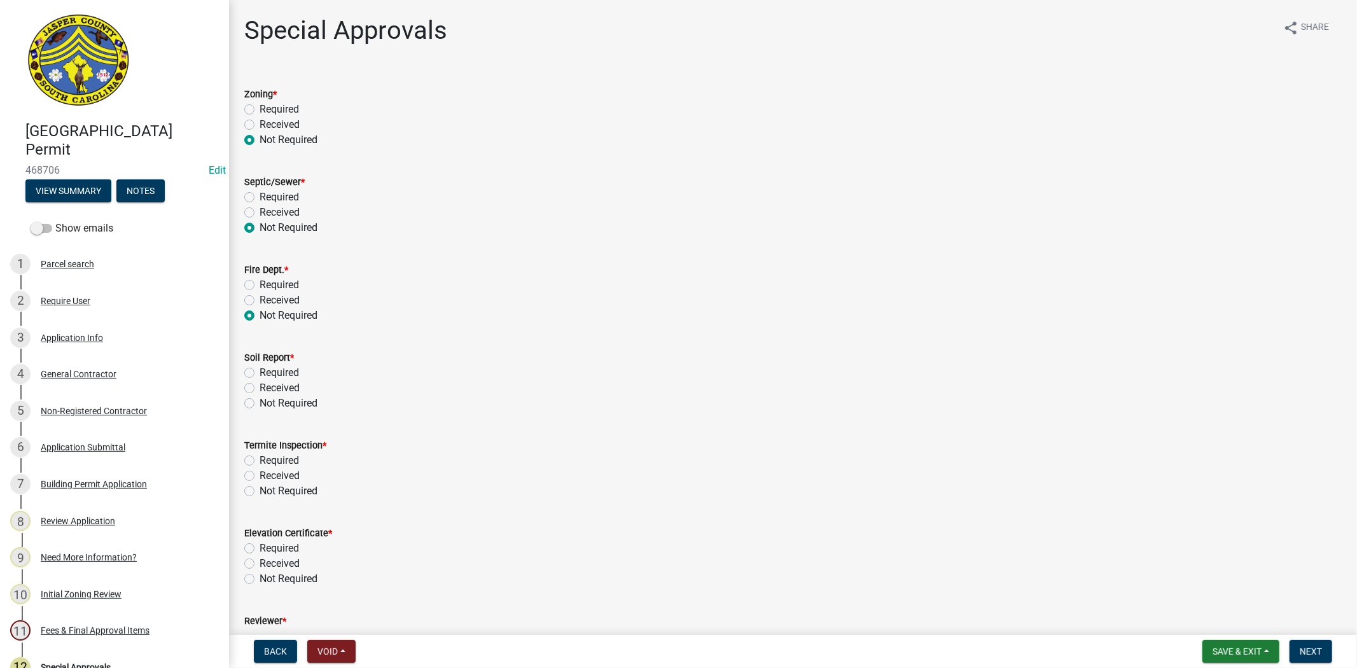
click at [260, 404] on label "Not Required" at bounding box center [289, 403] width 58 height 15
click at [260, 404] on input "Not Required" at bounding box center [264, 400] width 8 height 8
radio input "true"
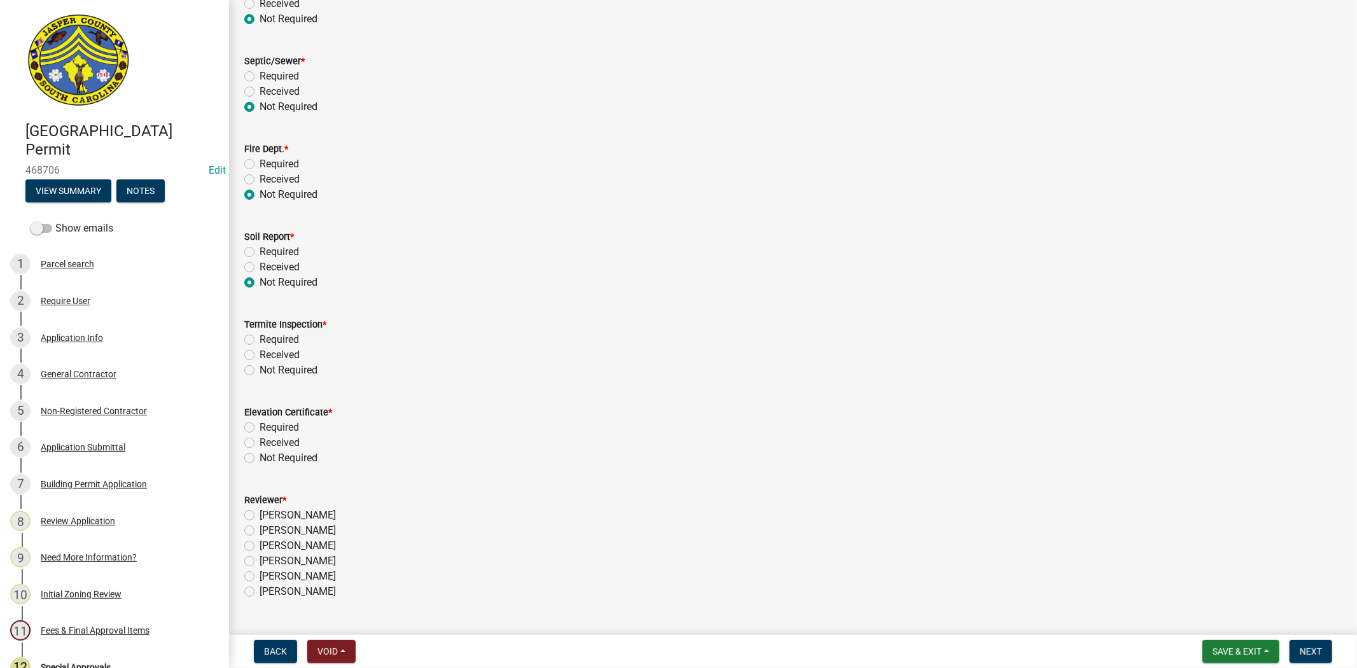
scroll to position [141, 0]
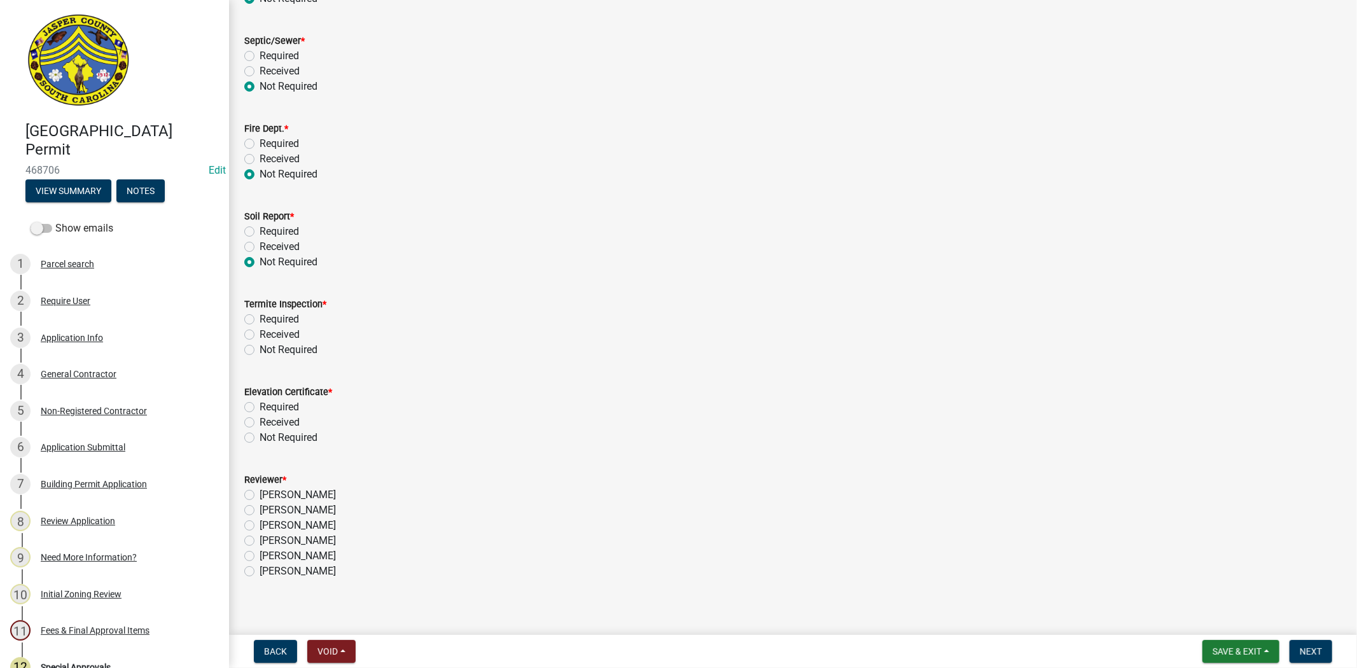
click at [260, 350] on label "Not Required" at bounding box center [289, 349] width 58 height 15
click at [260, 350] on input "Not Required" at bounding box center [264, 346] width 8 height 8
radio input "true"
click at [260, 438] on label "Not Required" at bounding box center [289, 437] width 58 height 15
click at [260, 438] on input "Not Required" at bounding box center [264, 434] width 8 height 8
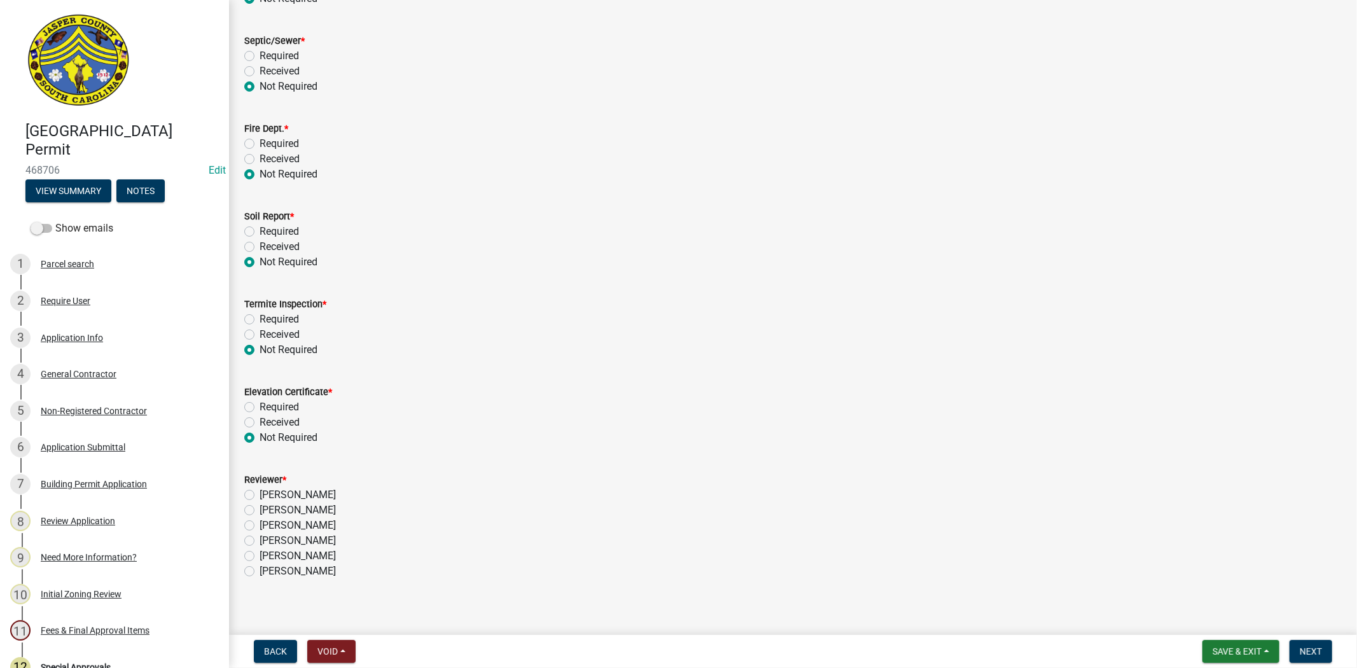
radio input "true"
click at [260, 525] on label "Stephanie Oviedo" at bounding box center [298, 525] width 76 height 15
click at [260, 525] on input "Stephanie Oviedo" at bounding box center [264, 522] width 8 height 8
radio input "true"
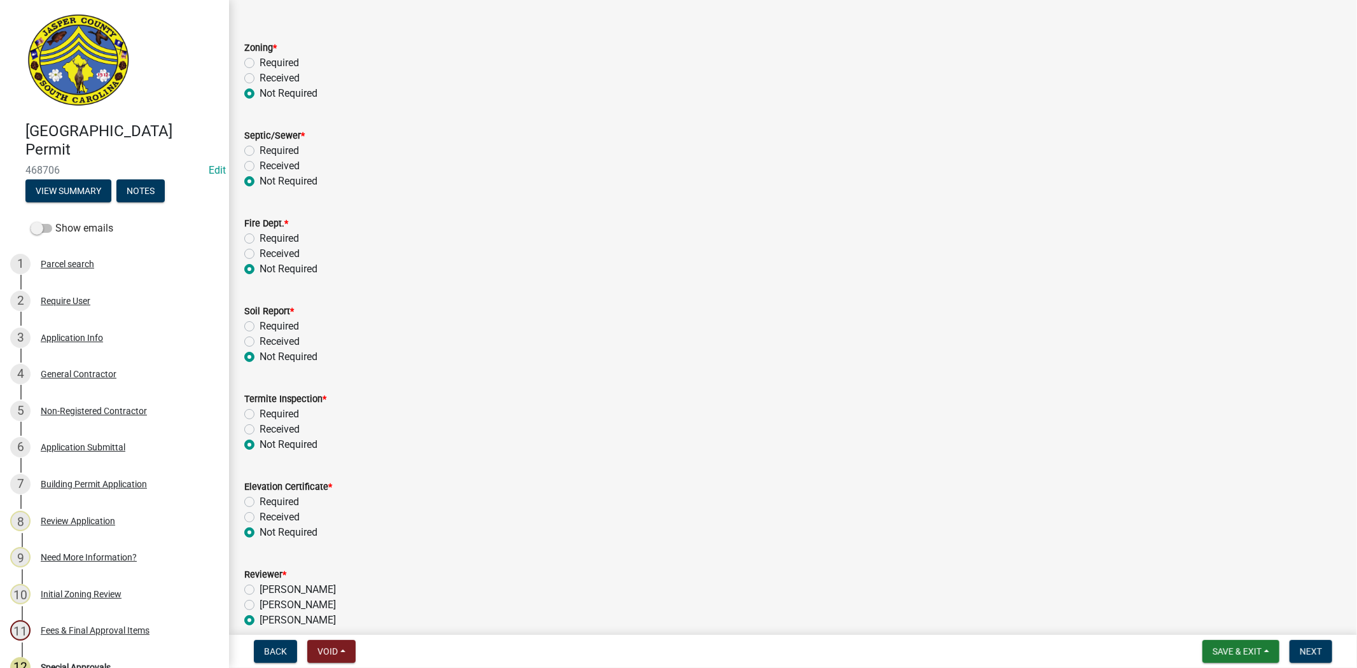
scroll to position [151, 0]
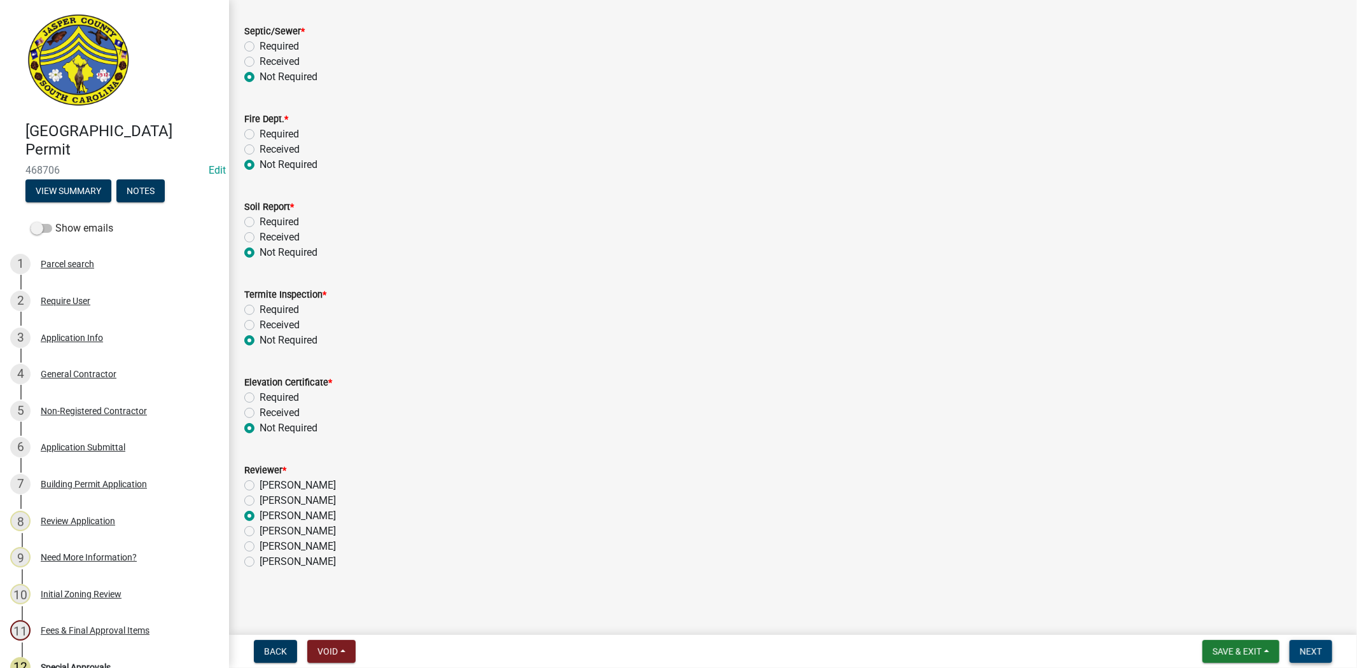
click at [1309, 653] on span "Next" at bounding box center [1310, 651] width 22 height 10
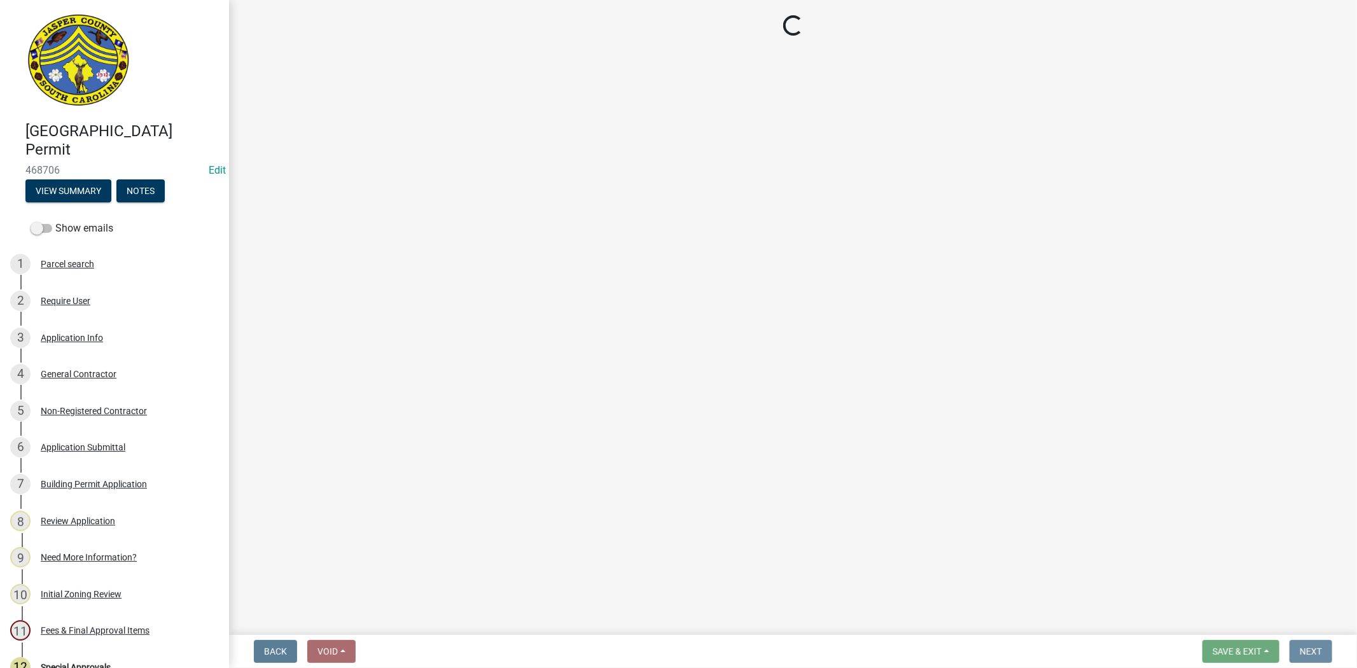
scroll to position [0, 0]
select select "3: 3"
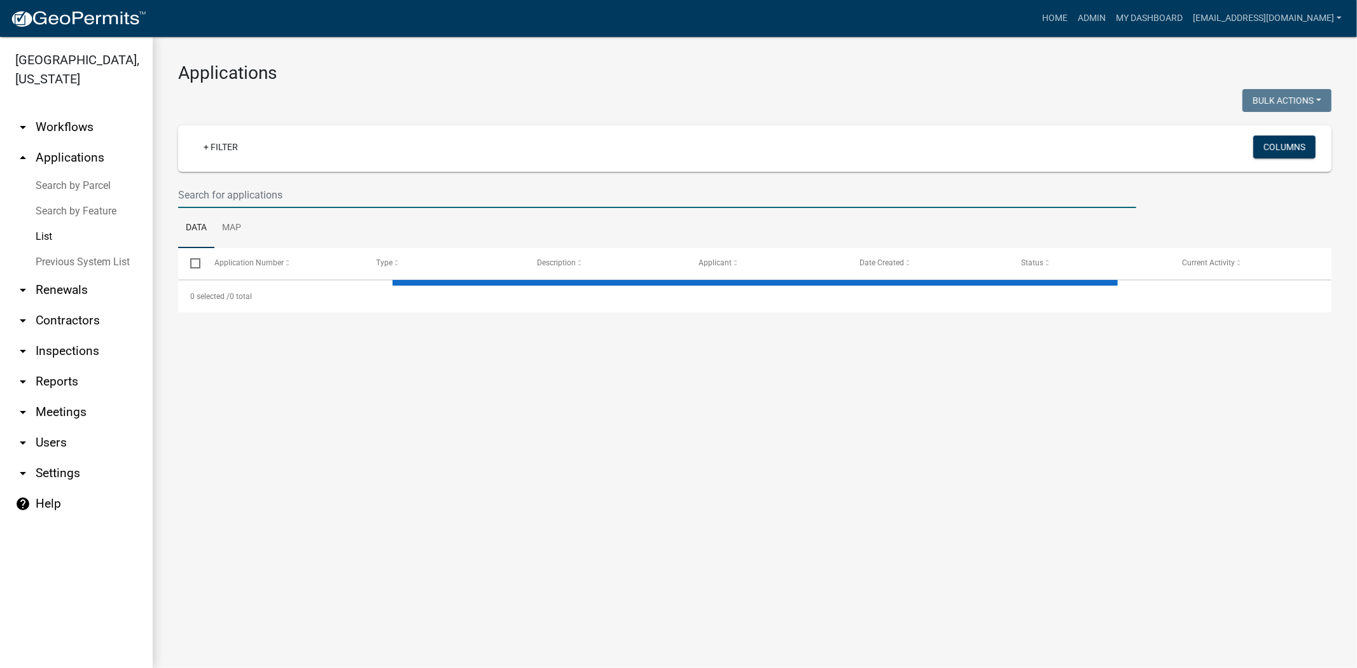
click at [342, 189] on input "text" at bounding box center [657, 195] width 958 height 26
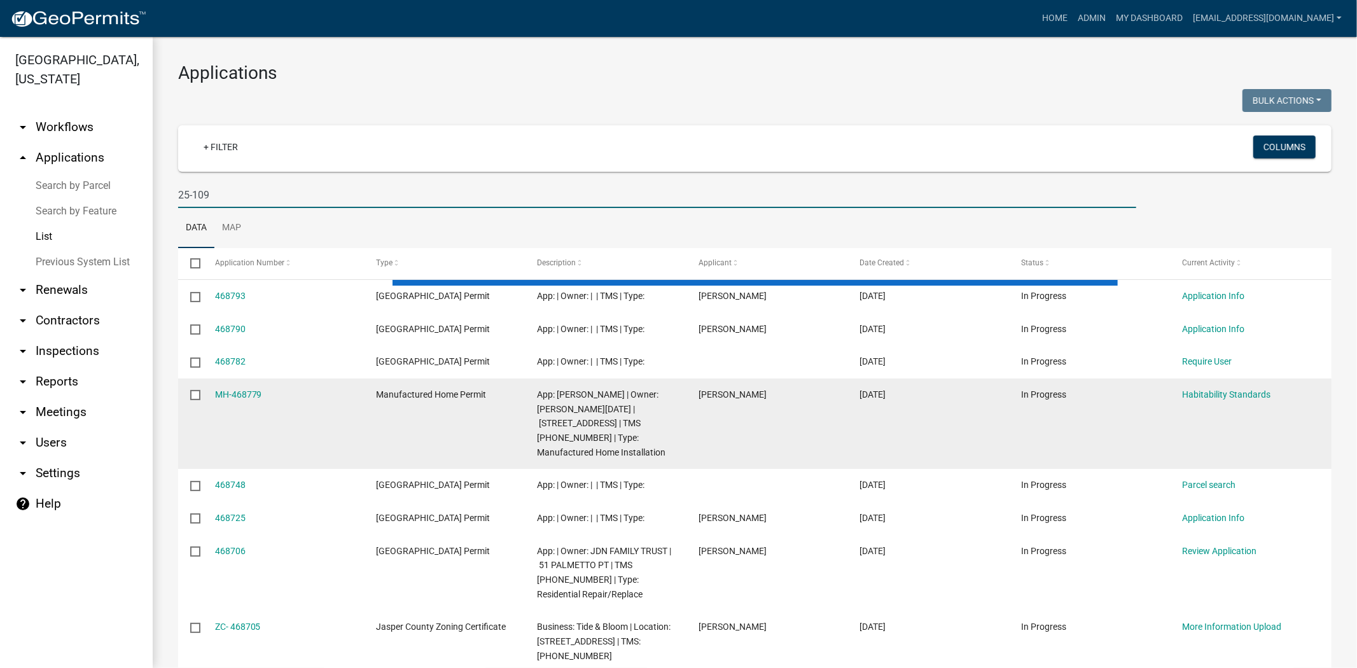
type input "25-109"
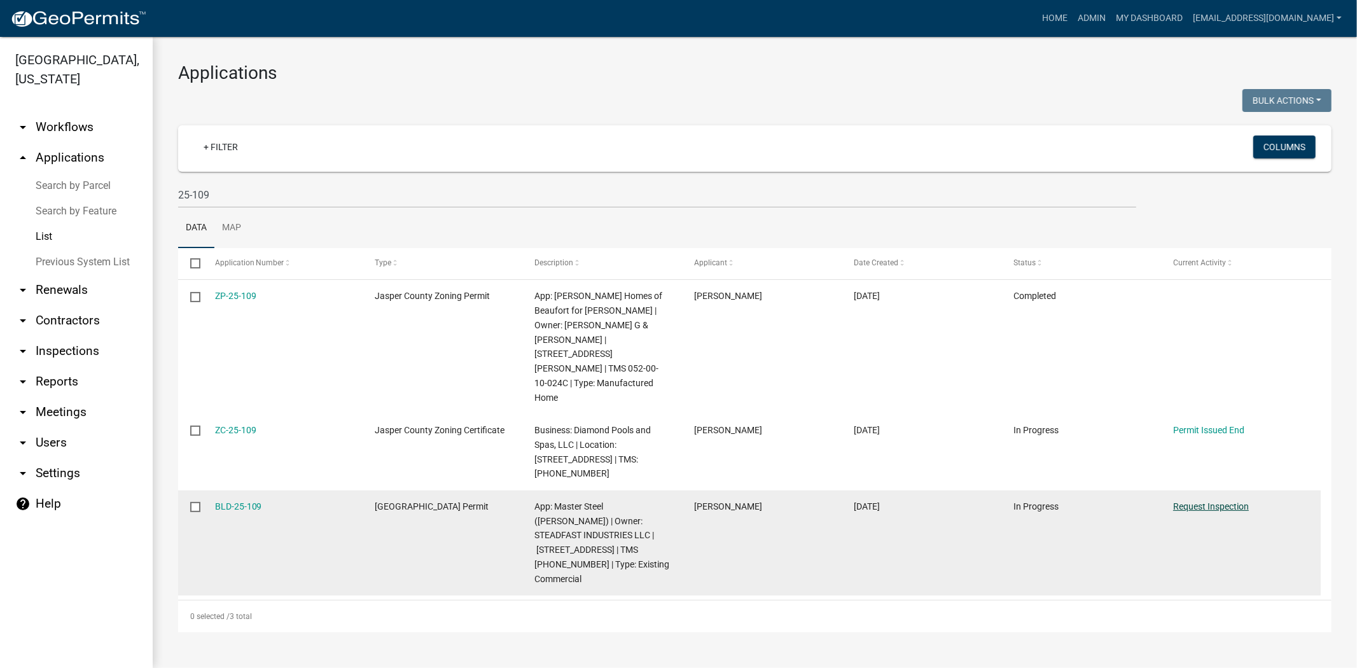
click at [1206, 501] on link "Request Inspection" at bounding box center [1211, 506] width 76 height 10
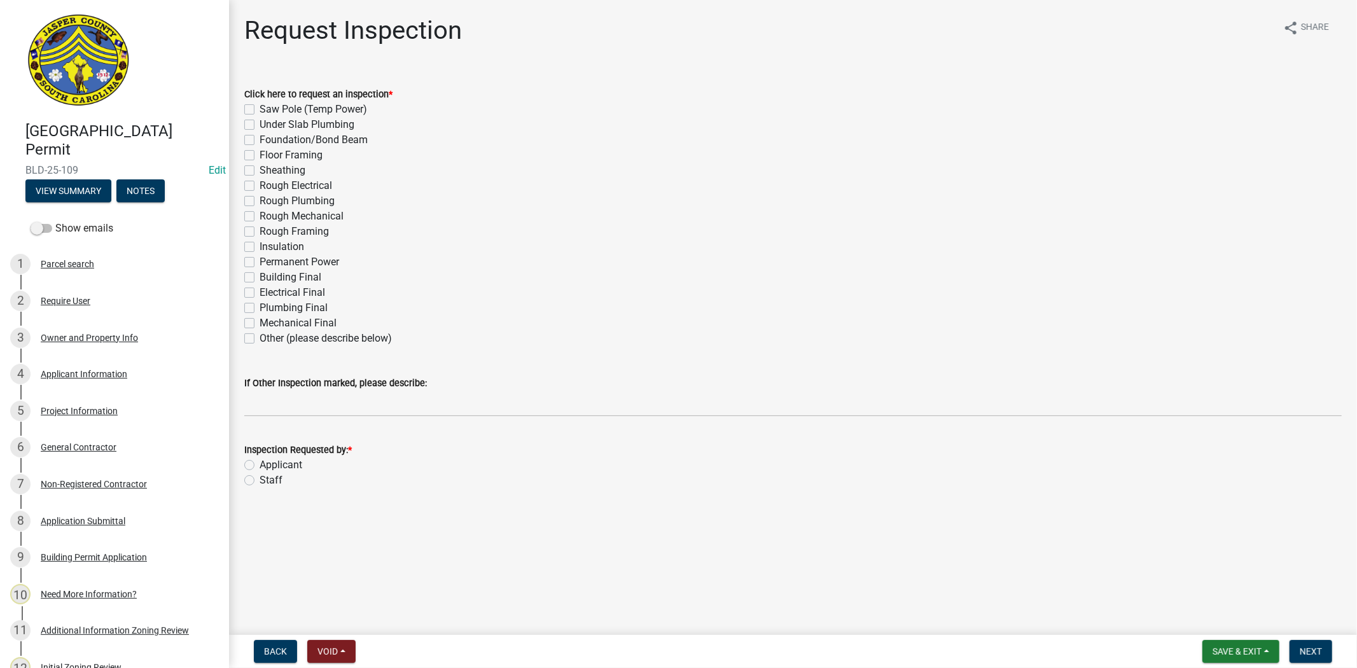
click at [260, 342] on label "Other (please describe below)" at bounding box center [326, 338] width 132 height 15
click at [260, 339] on input "Other (please describe below)" at bounding box center [264, 335] width 8 height 8
checkbox input "true"
checkbox input "false"
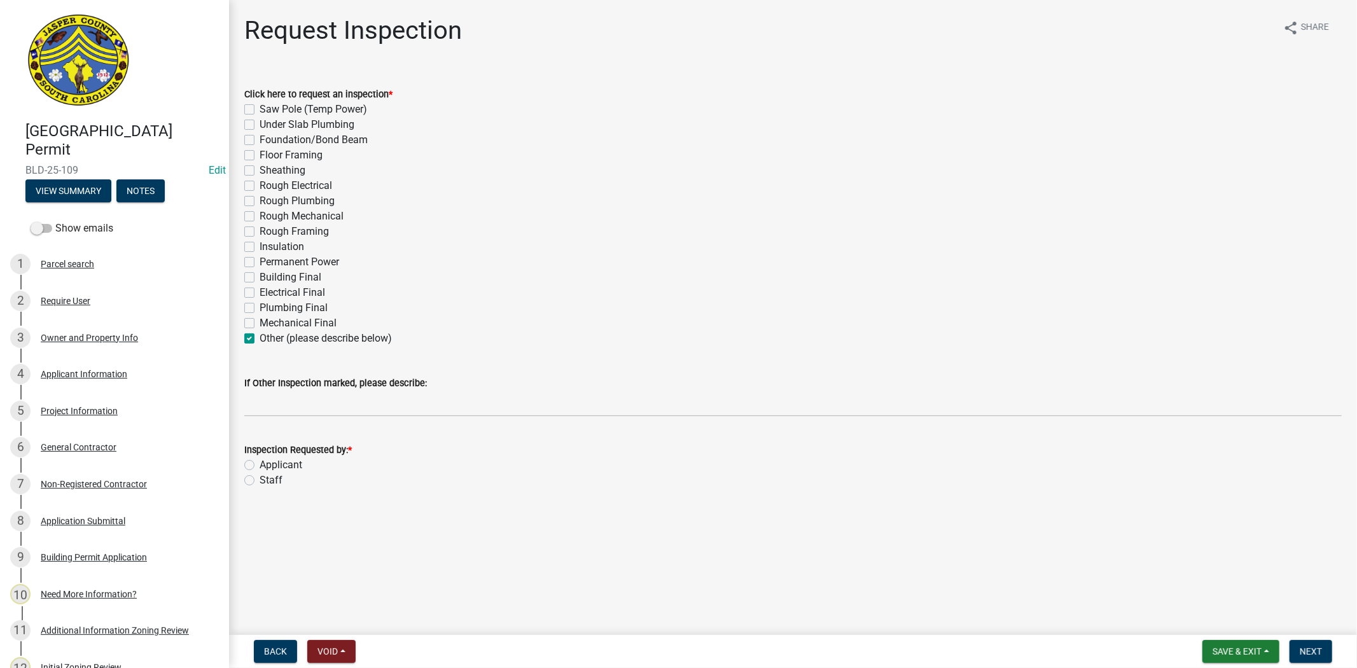
checkbox input "false"
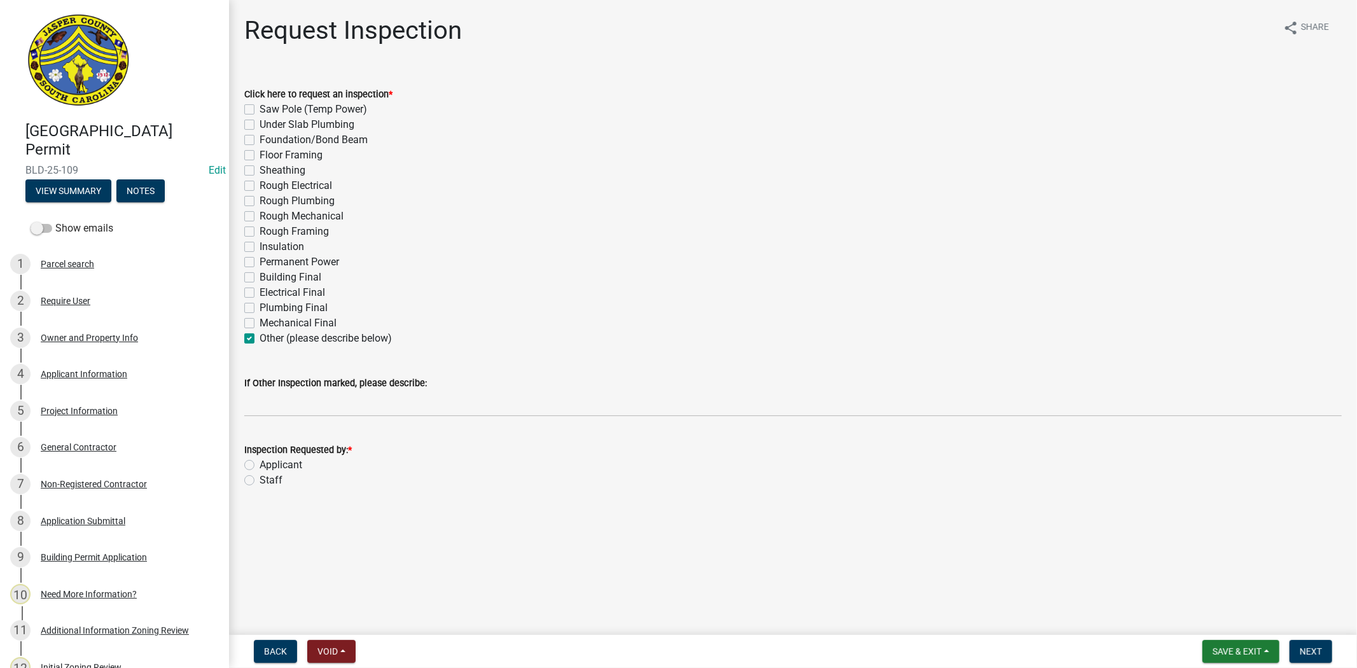
checkbox input "false"
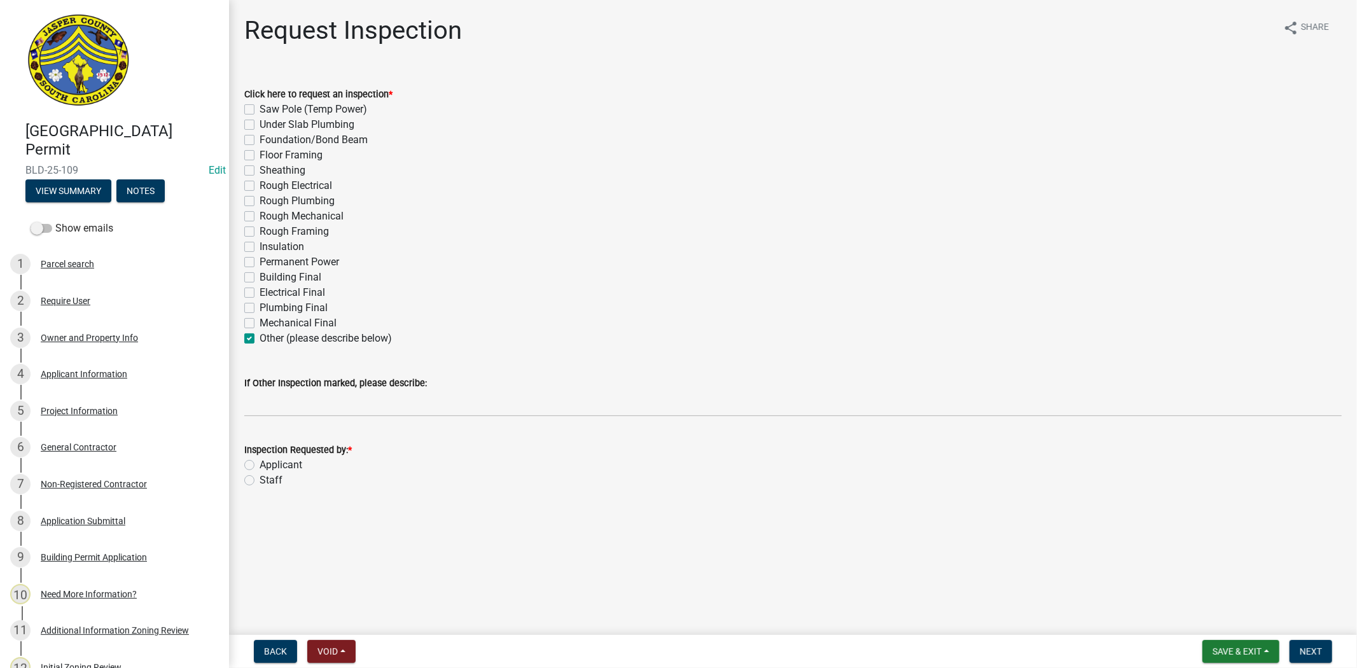
checkbox input "false"
checkbox input "true"
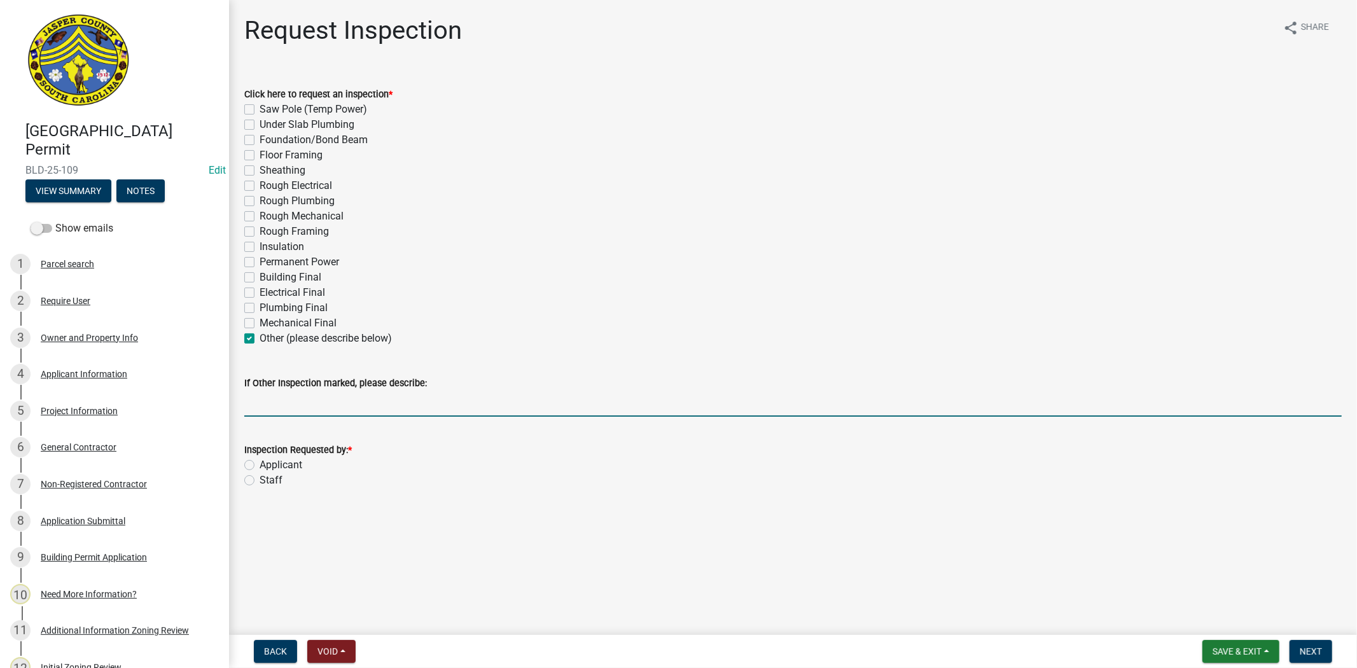
click at [263, 405] on input "If Other Inspection marked, please describe:" at bounding box center [792, 404] width 1097 height 26
type input "CRANE FINAL"
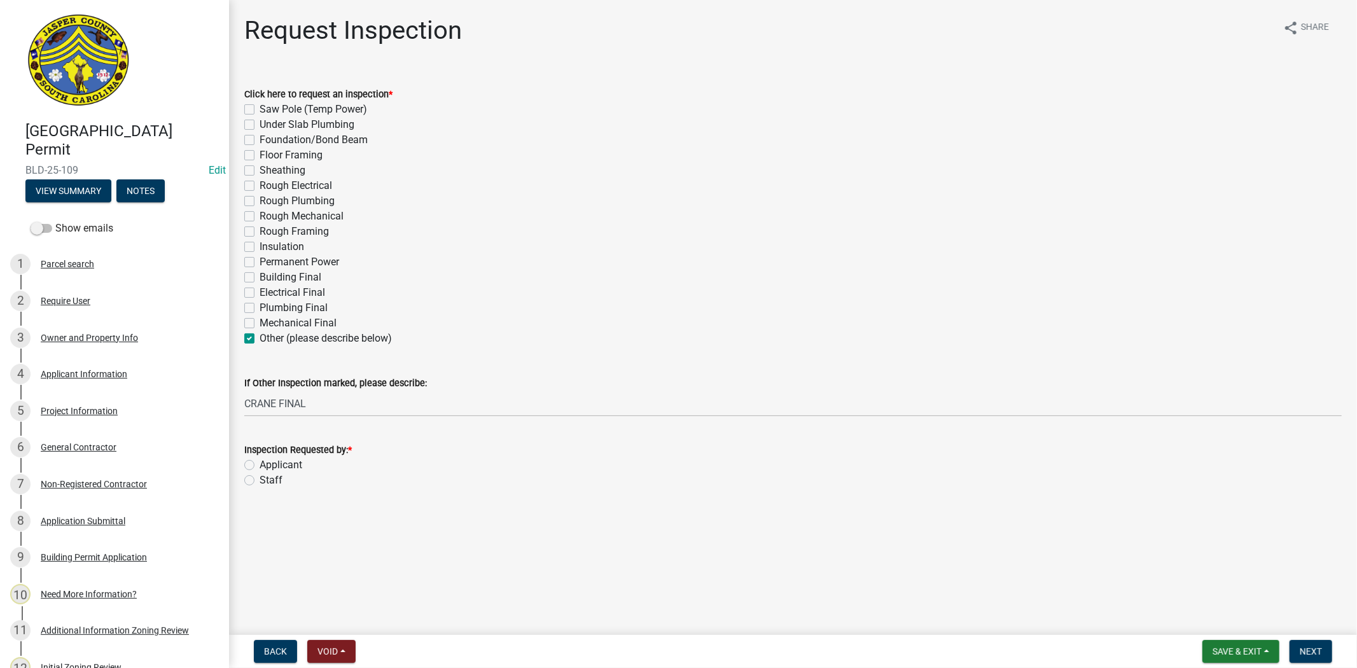
click at [260, 468] on label "Applicant" at bounding box center [281, 464] width 43 height 15
click at [260, 466] on input "Applicant" at bounding box center [264, 461] width 8 height 8
radio input "true"
click at [1320, 644] on button "Next" at bounding box center [1310, 651] width 43 height 23
